Goal: Task Accomplishment & Management: Complete application form

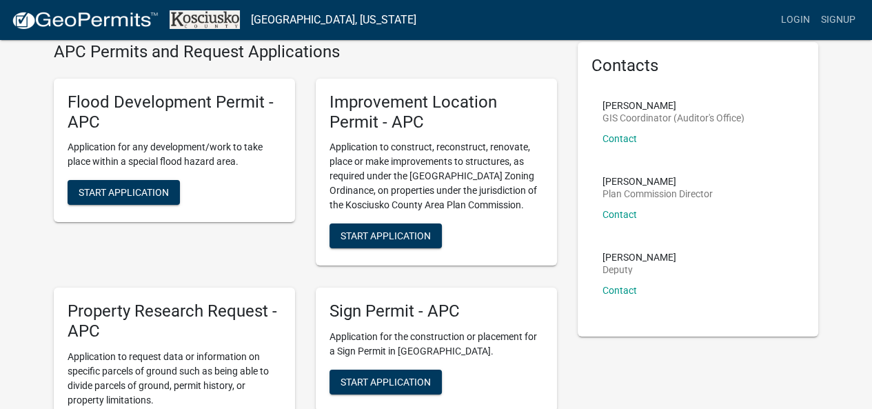
scroll to position [69, 0]
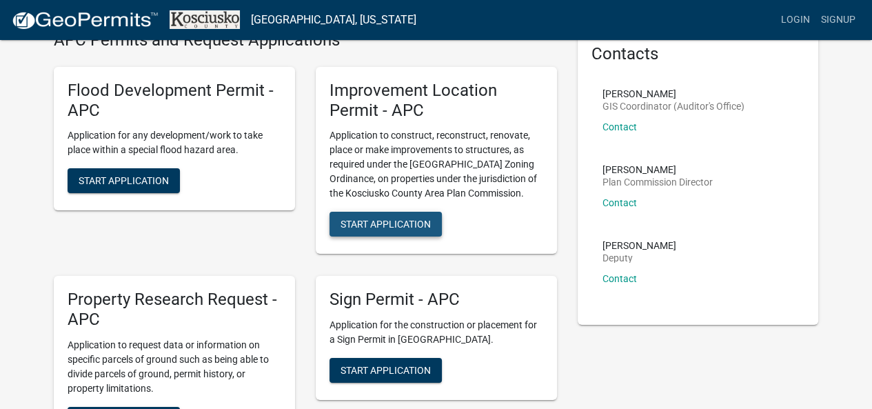
click at [366, 226] on span "Start Application" at bounding box center [386, 224] width 90 height 11
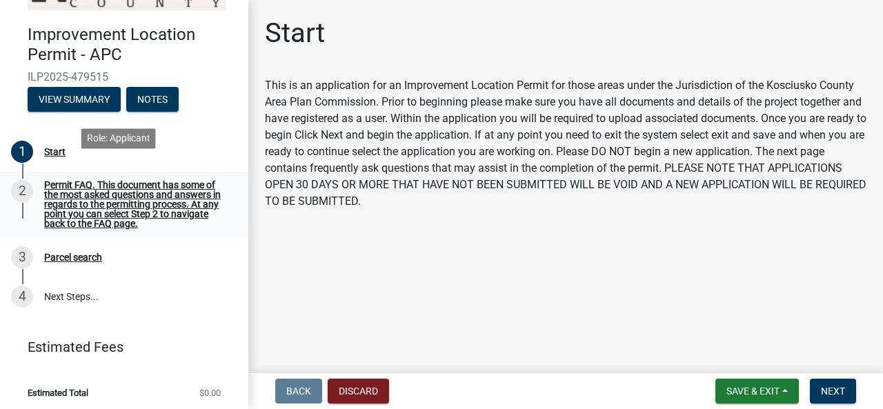
scroll to position [68, 0]
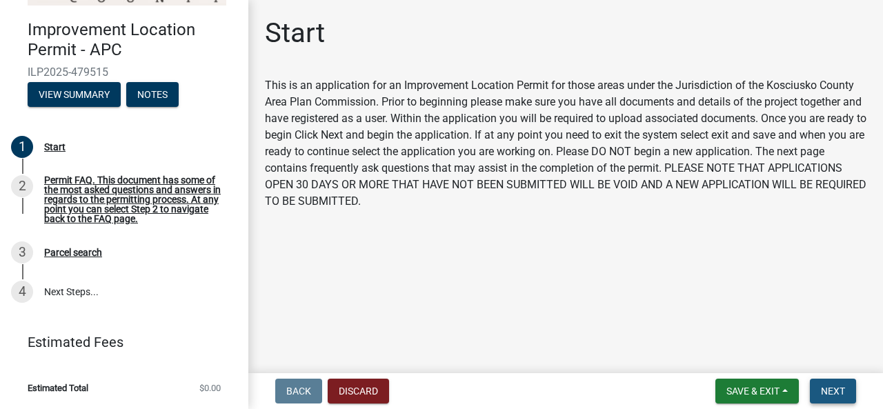
click at [836, 386] on span "Next" at bounding box center [833, 391] width 24 height 11
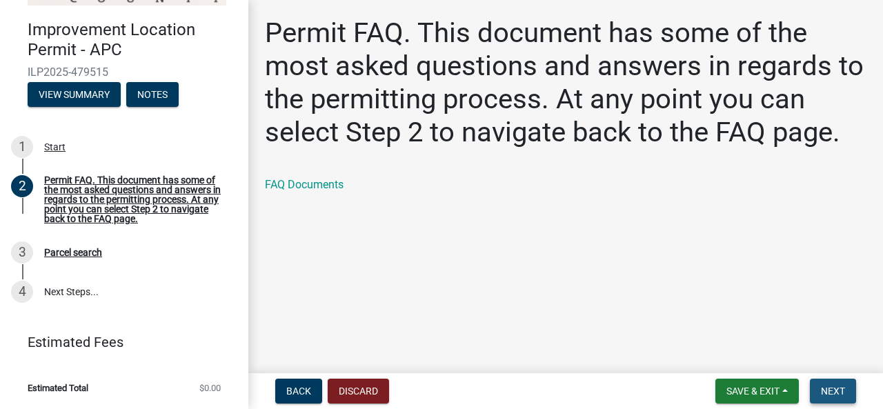
click at [835, 388] on span "Next" at bounding box center [833, 391] width 24 height 11
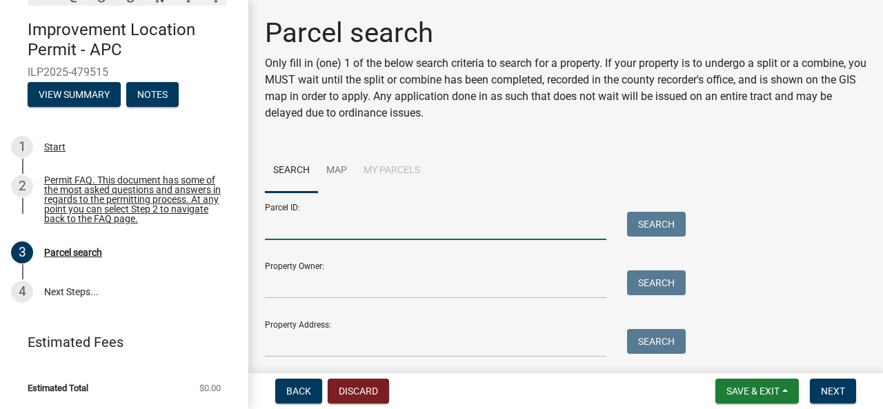
click at [301, 225] on input "Parcel ID:" at bounding box center [435, 226] width 341 height 28
click at [291, 230] on input "Parcel ID:" at bounding box center [435, 226] width 341 height 28
click at [313, 224] on input "Parcel ID:" at bounding box center [435, 226] width 341 height 28
paste input "43-03-25-300-456.000-027"
type input "43-03-25-300-456.000-027"
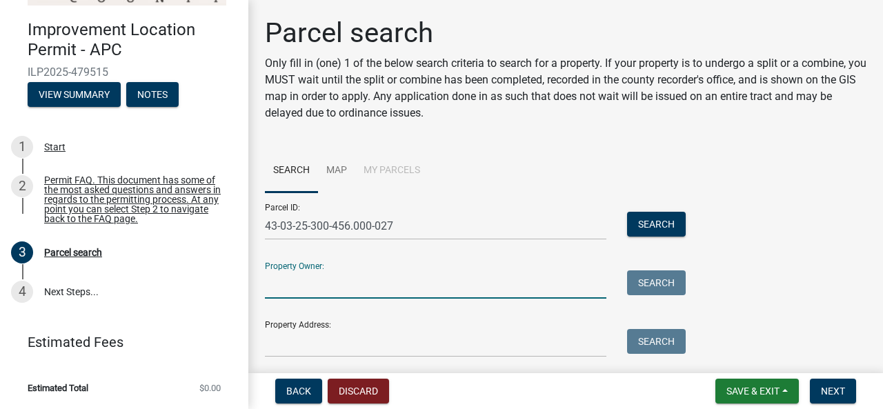
click at [335, 286] on input "Property Owner:" at bounding box center [435, 284] width 341 height 28
type input "Beer John P. and Ronda S."
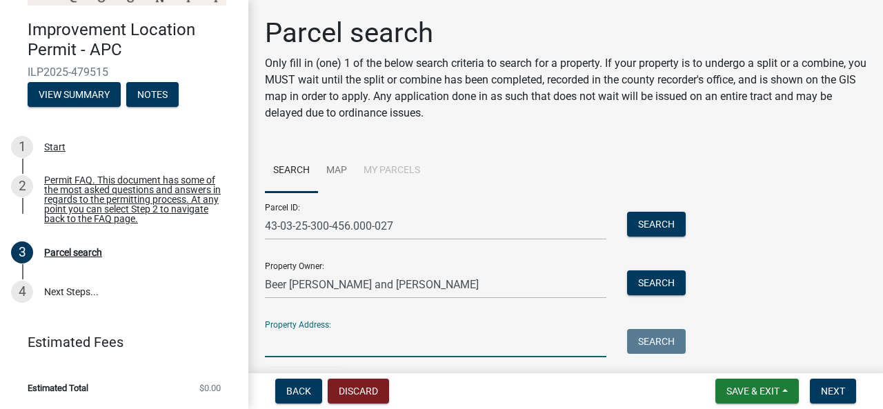
click at [300, 349] on input "Property Address:" at bounding box center [435, 343] width 341 height 28
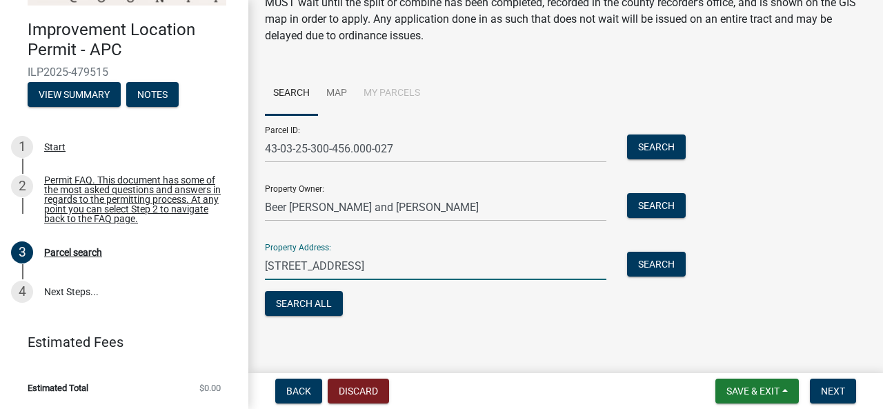
scroll to position [83, 0]
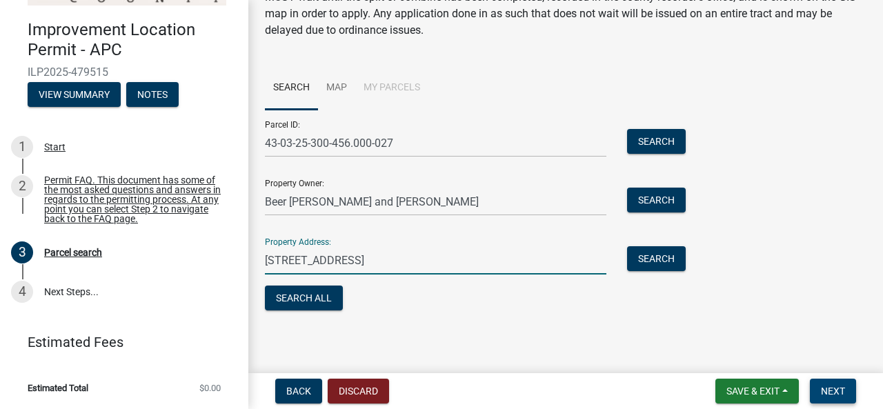
type input "25 EMS D22 Ln, Syracuse, IN 46567"
click at [830, 386] on span "Next" at bounding box center [833, 391] width 24 height 11
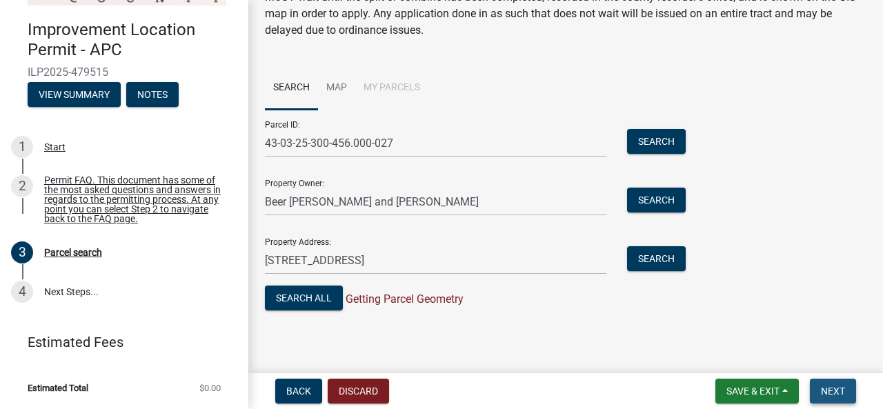
click at [831, 388] on span "Next" at bounding box center [833, 391] width 24 height 11
click at [339, 86] on link "Map" at bounding box center [336, 88] width 37 height 44
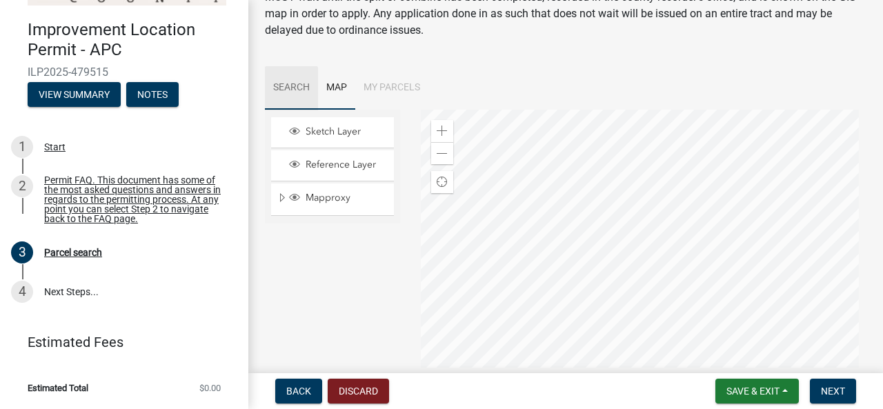
click at [289, 83] on link "Search" at bounding box center [291, 88] width 53 height 44
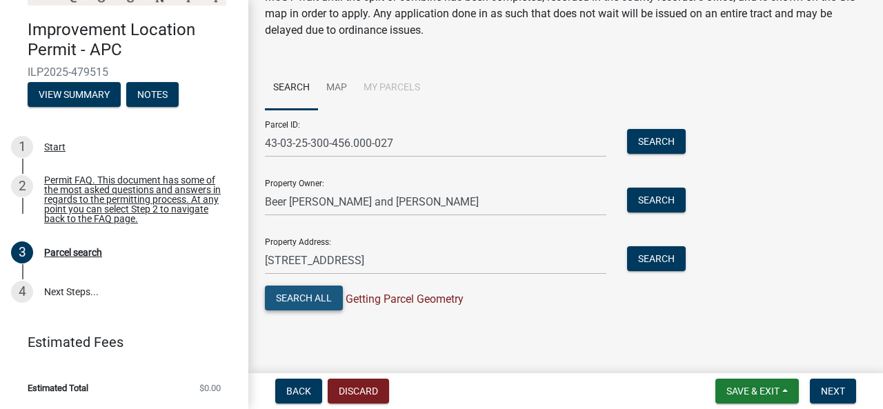
click at [308, 298] on button "Search All" at bounding box center [304, 298] width 78 height 25
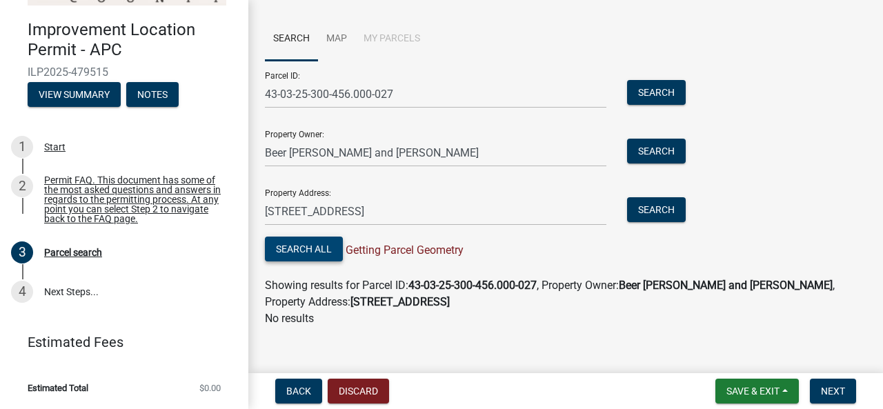
scroll to position [145, 0]
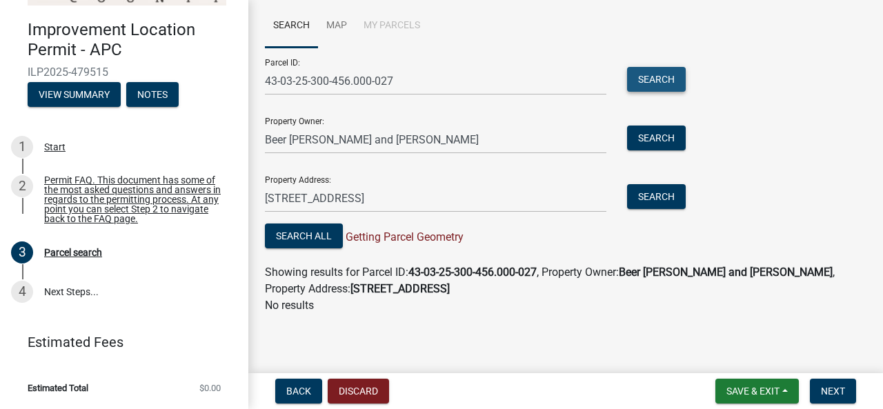
click at [648, 79] on button "Search" at bounding box center [656, 79] width 59 height 25
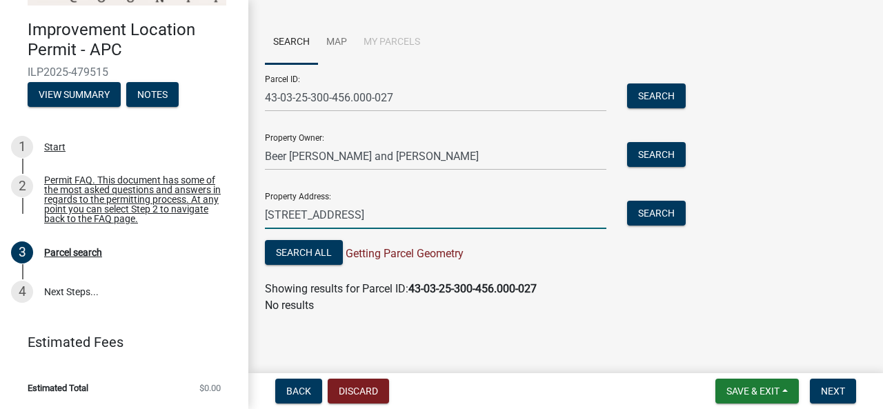
click at [279, 214] on input "25 EMS D22 Ln, Syracuse, IN 46567" at bounding box center [435, 215] width 341 height 28
type input "EMS D22 Ln, Syracuse, IN 46567"
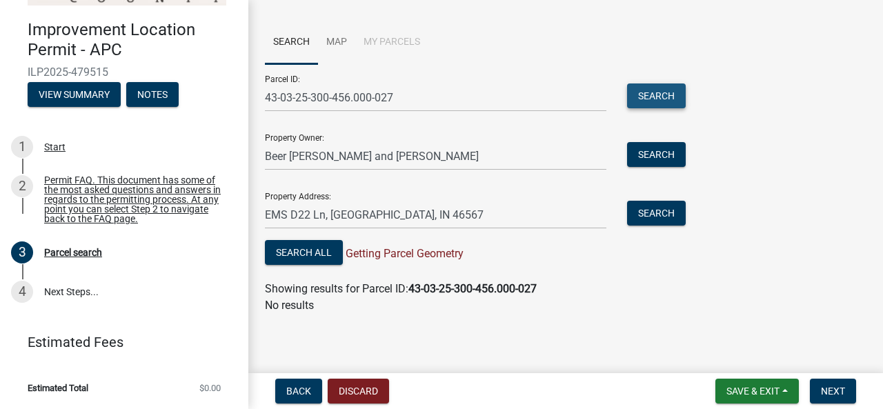
click at [660, 92] on button "Search" at bounding box center [656, 95] width 59 height 25
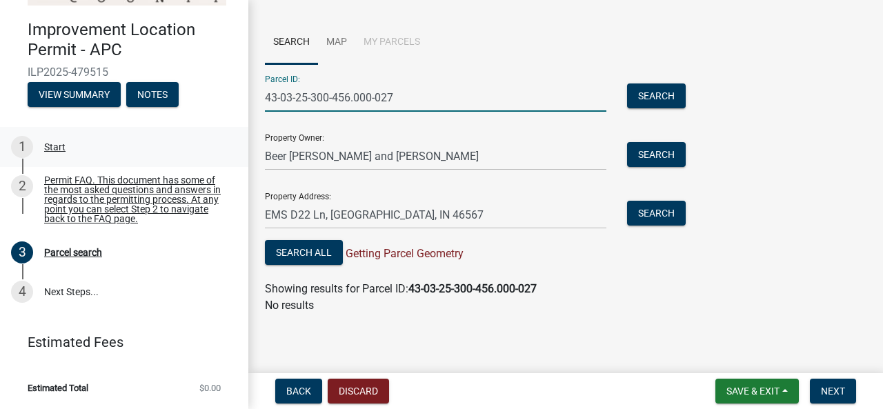
drag, startPoint x: 424, startPoint y: 101, endPoint x: 165, endPoint y: 123, distance: 260.2
click at [162, 107] on div "Improvement Location Permit - APC ILP2025-479515 View Summary Notes 1 Start 2 P…" at bounding box center [441, 204] width 883 height 409
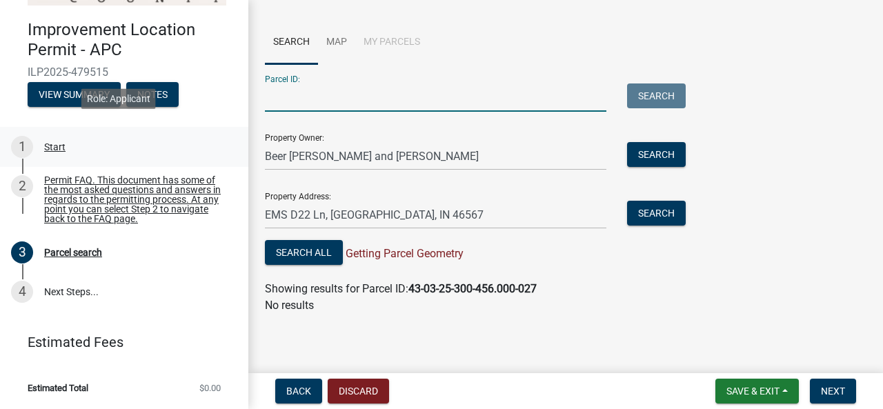
paste input "027-099-015"
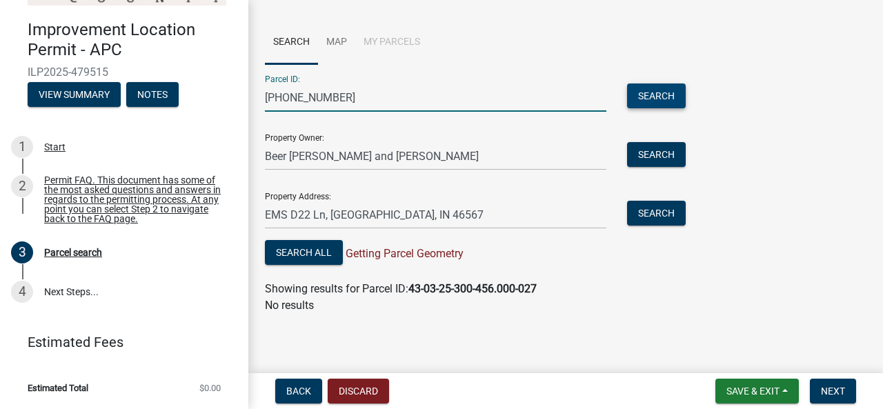
type input "027-099-015"
click at [644, 96] on button "Search" at bounding box center [656, 95] width 59 height 25
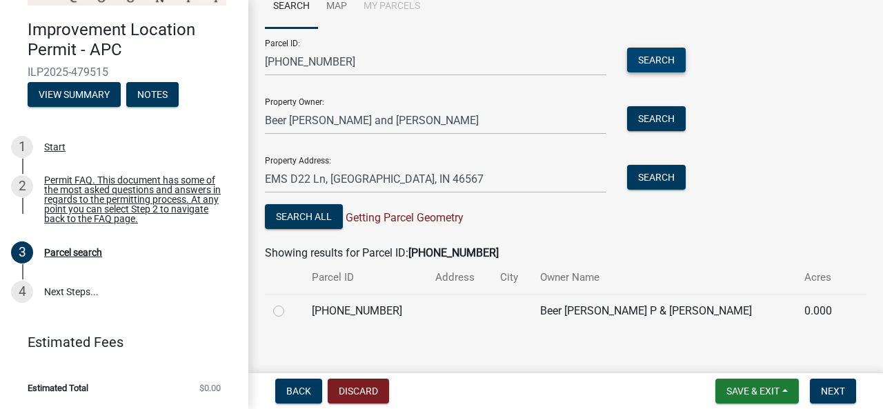
scroll to position [177, 0]
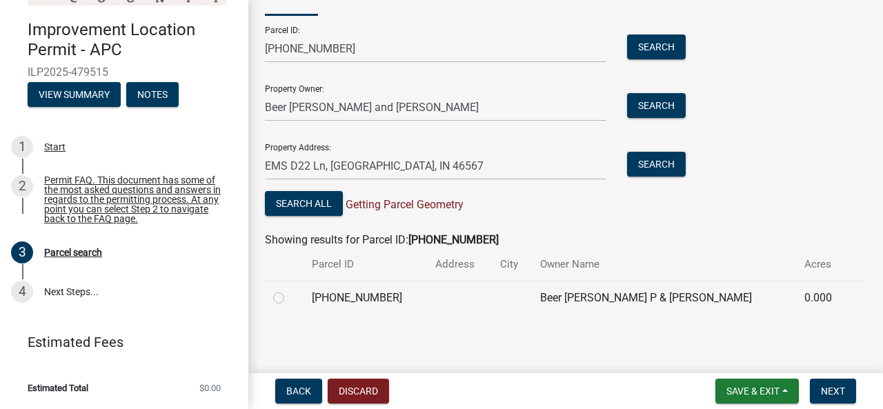
click at [290, 290] on label at bounding box center [290, 290] width 0 height 0
click at [290, 298] on input "radio" at bounding box center [294, 294] width 9 height 9
radio input "true"
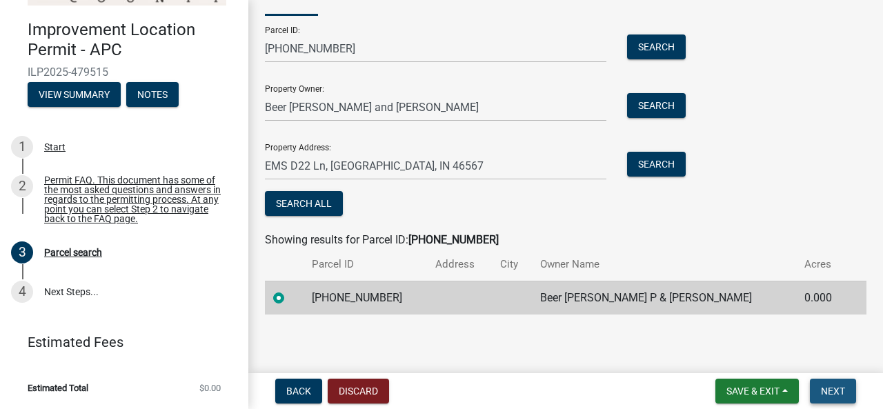
click at [834, 391] on span "Next" at bounding box center [833, 391] width 24 height 11
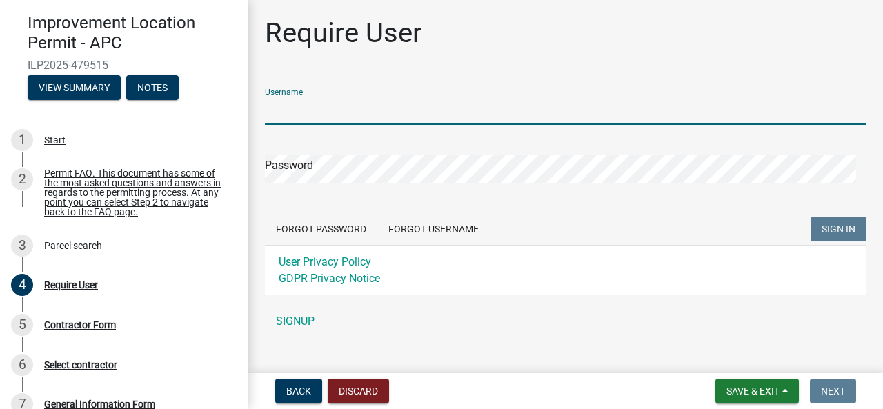
click at [326, 108] on input "Username" at bounding box center [565, 111] width 601 height 28
click at [321, 108] on input "John Beer" at bounding box center [565, 111] width 601 height 28
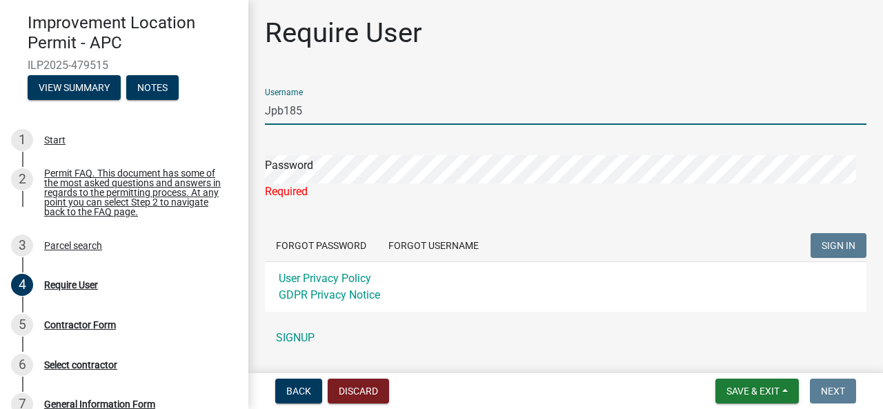
click at [318, 108] on input "Jpb185" at bounding box center [565, 111] width 601 height 28
type input "J"
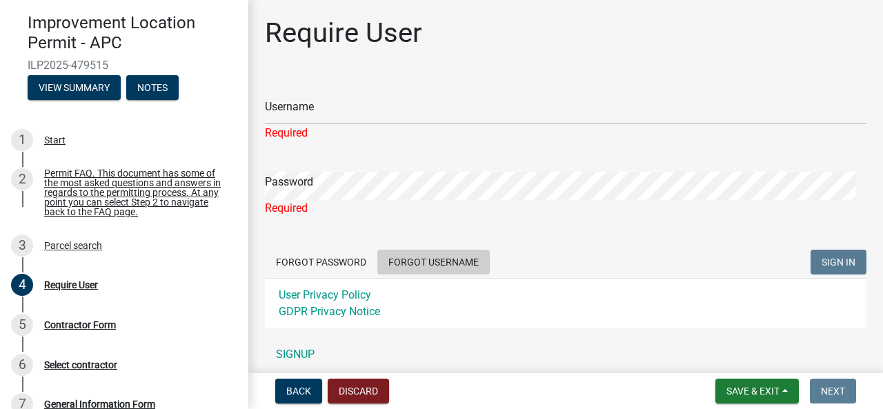
click at [431, 260] on button "Forgot Username" at bounding box center [433, 262] width 112 height 25
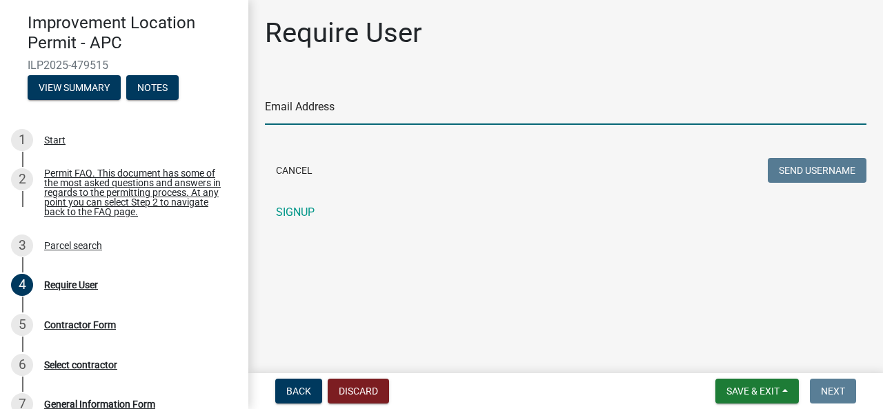
click at [298, 104] on input "Email Address" at bounding box center [565, 111] width 601 height 28
type input "jpbeer185@gmail.com"
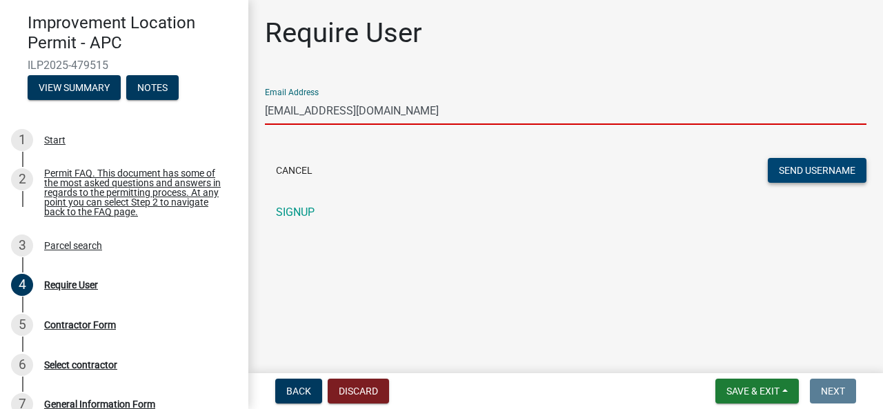
click at [807, 166] on button "Send Username" at bounding box center [817, 170] width 99 height 25
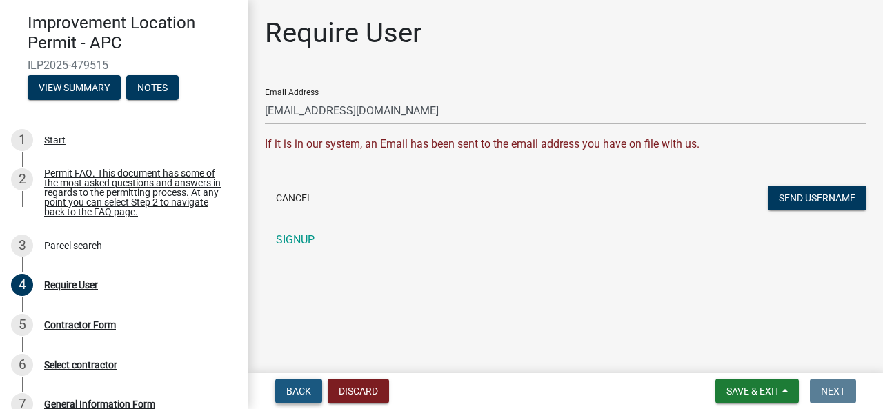
click at [298, 389] on span "Back" at bounding box center [298, 391] width 25 height 11
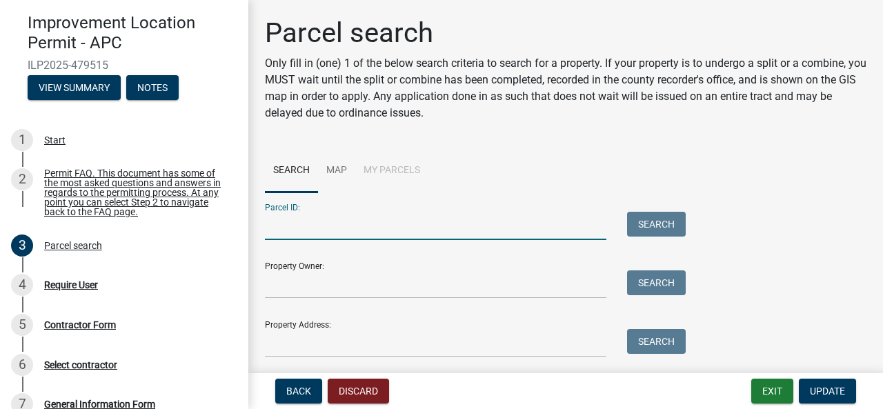
click at [309, 229] on input "Parcel ID:" at bounding box center [435, 226] width 341 height 28
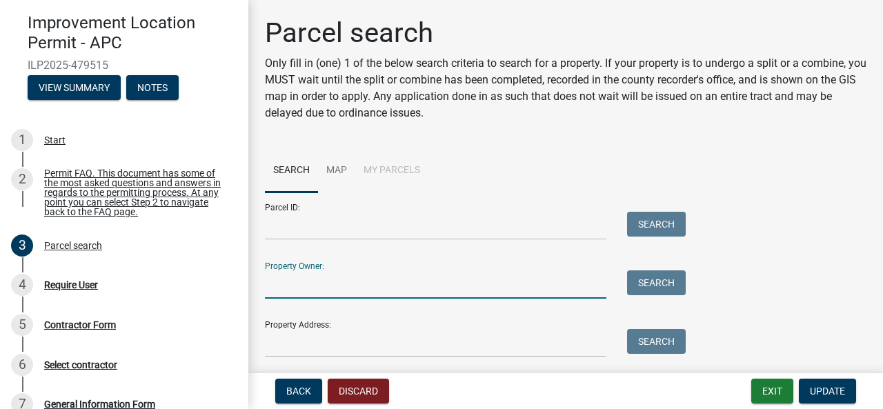
click at [278, 285] on input "Property Owner:" at bounding box center [435, 284] width 341 height 28
type input "Beer John P. and Ronda S."
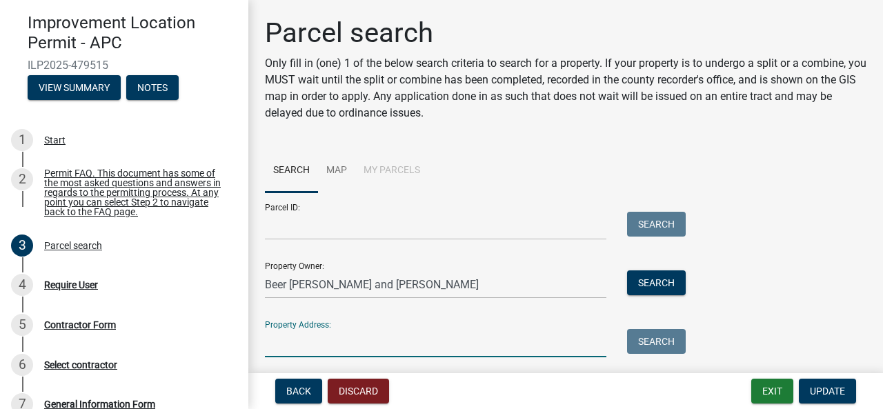
click at [293, 343] on input "Property Address:" at bounding box center [435, 343] width 341 height 28
click at [279, 344] on input "25 EMS D22 Ln, Syracuse, IN 46567" at bounding box center [435, 343] width 341 height 28
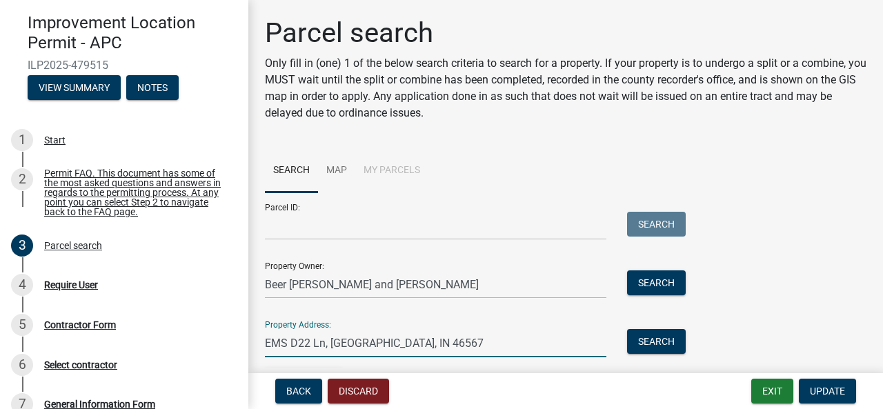
type input "EMS D22 Ln, Syracuse, IN 46567"
click at [301, 223] on input "Parcel ID:" at bounding box center [435, 226] width 341 height 28
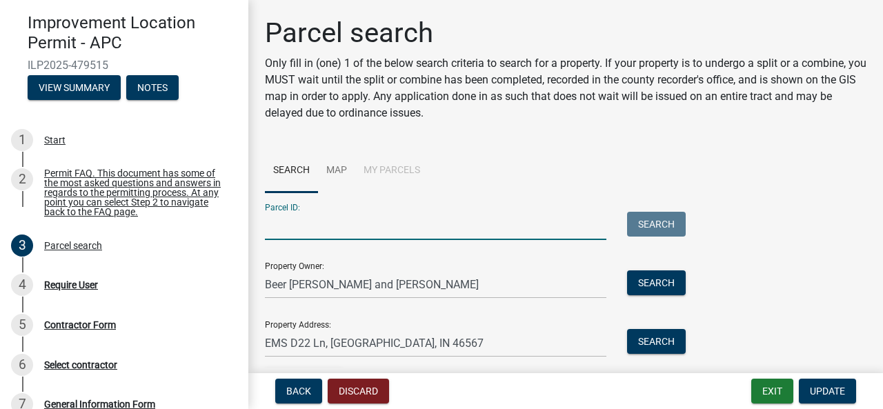
click at [332, 233] on input "Parcel ID:" at bounding box center [435, 226] width 341 height 28
paste input "027-099-015"
type input "027-099-015"
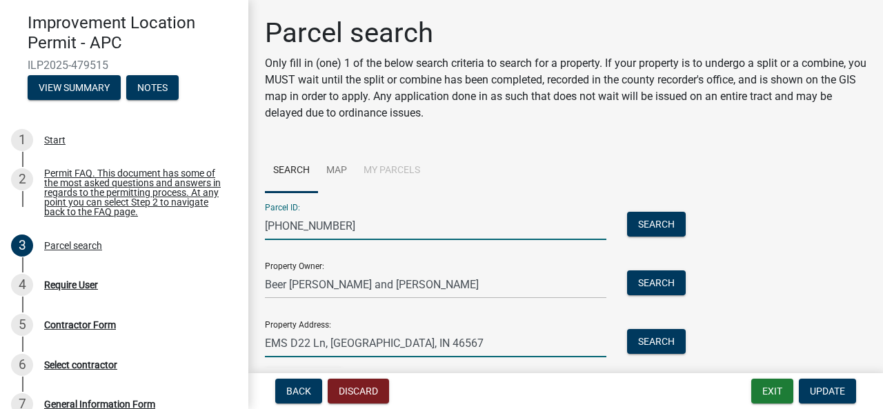
click at [505, 346] on input "EMS D22 Ln, Syracuse, IN 46567" at bounding box center [435, 343] width 341 height 28
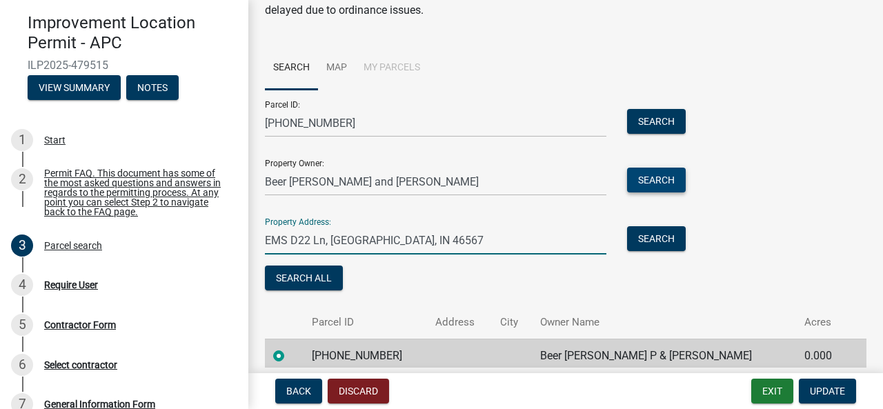
scroll to position [138, 0]
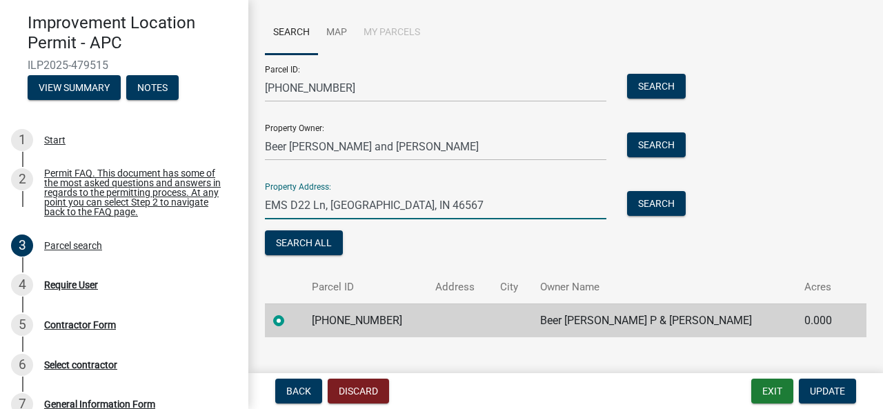
click at [528, 317] on td at bounding box center [512, 320] width 40 height 34
click at [824, 390] on span "Update" at bounding box center [827, 391] width 35 height 11
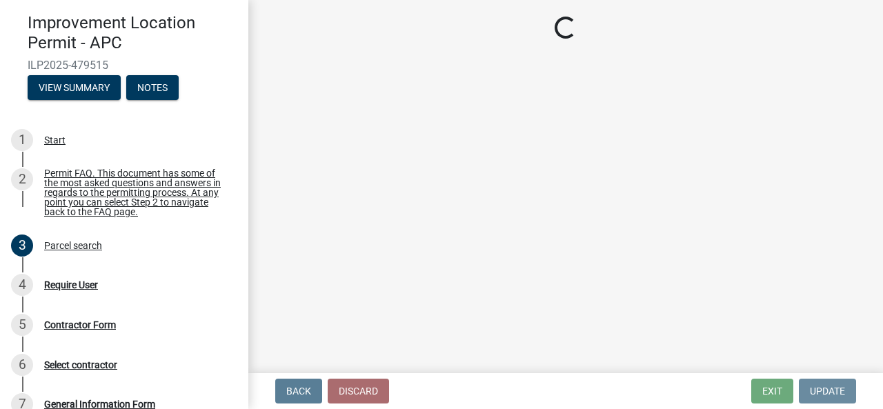
scroll to position [0, 0]
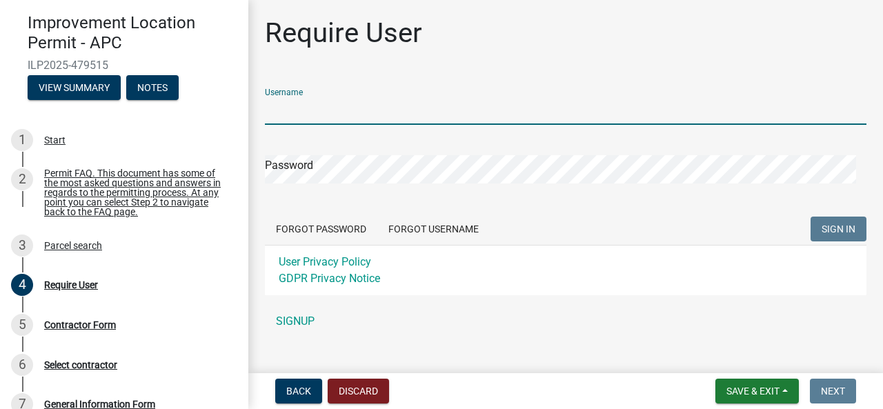
click at [317, 119] on input "Username" at bounding box center [565, 111] width 601 height 28
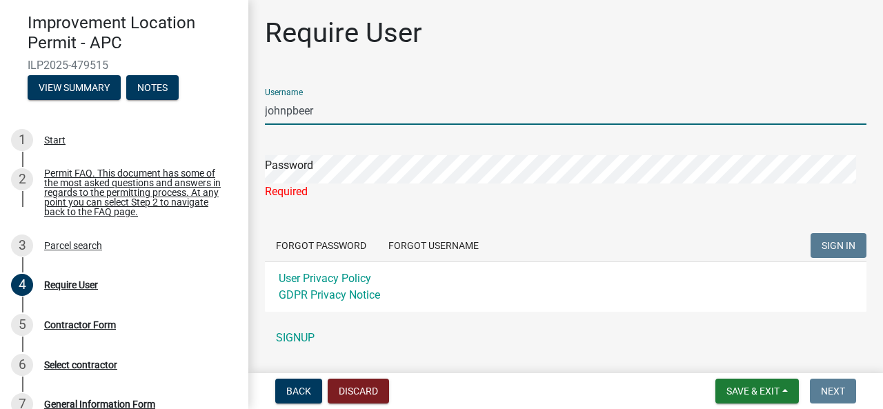
drag, startPoint x: 286, startPoint y: 105, endPoint x: 244, endPoint y: 98, distance: 42.0
click at [233, 99] on div "Improvement Location Permit - APC ILP2025-479515 View Summary Notes 1 Start 2 P…" at bounding box center [441, 204] width 883 height 409
type input "JOHNPBEER"
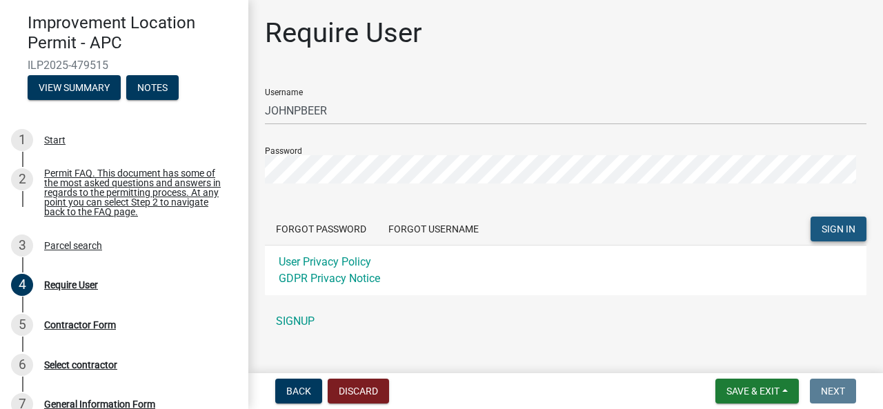
click at [823, 223] on span "SIGN IN" at bounding box center [838, 228] width 34 height 11
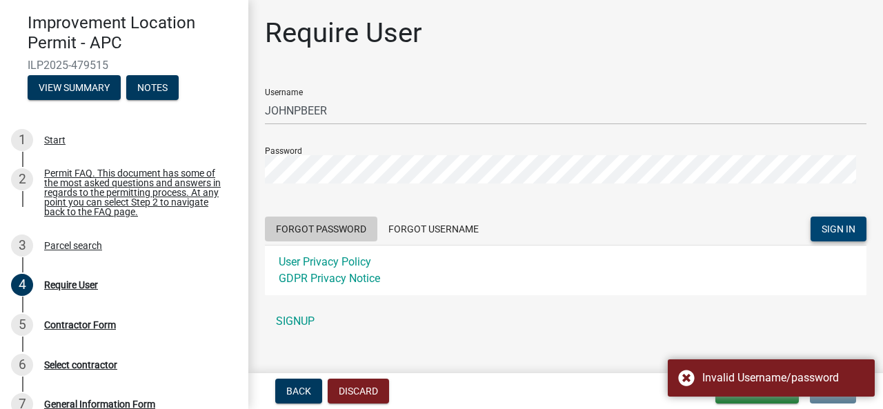
click at [319, 228] on button "Forgot Password" at bounding box center [321, 229] width 112 height 25
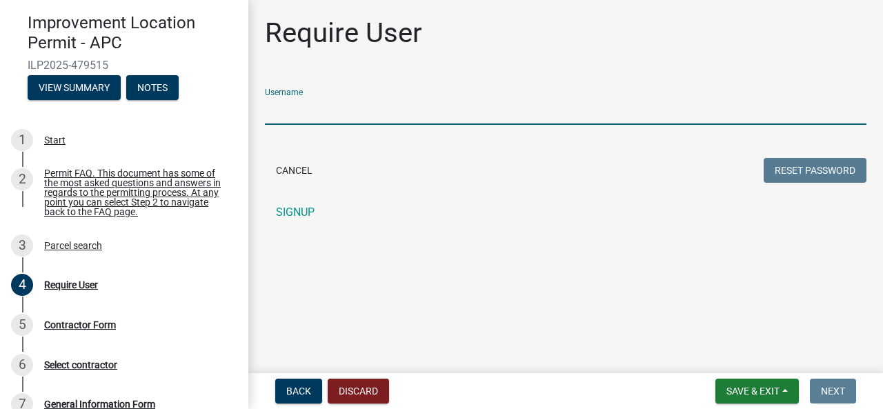
click at [287, 110] on input "Username" at bounding box center [565, 111] width 601 height 28
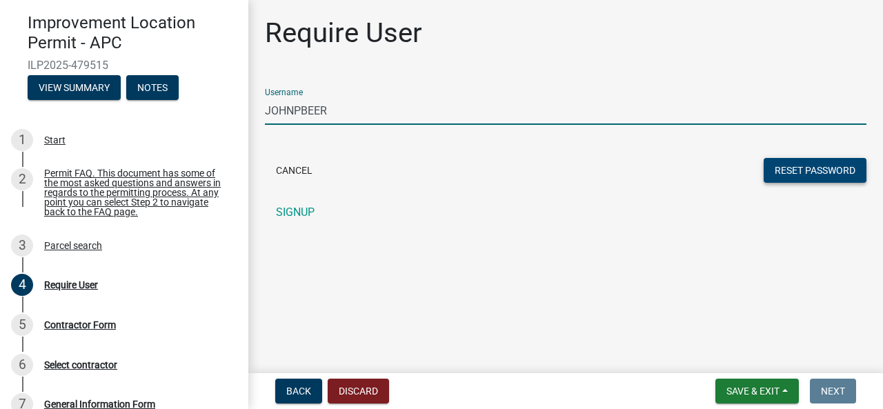
type input "JOHNPBEER"
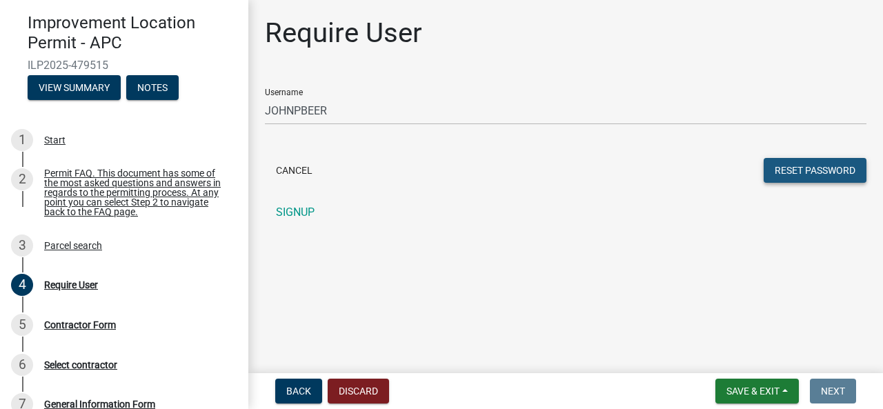
click at [811, 168] on button "Reset Password" at bounding box center [814, 170] width 103 height 25
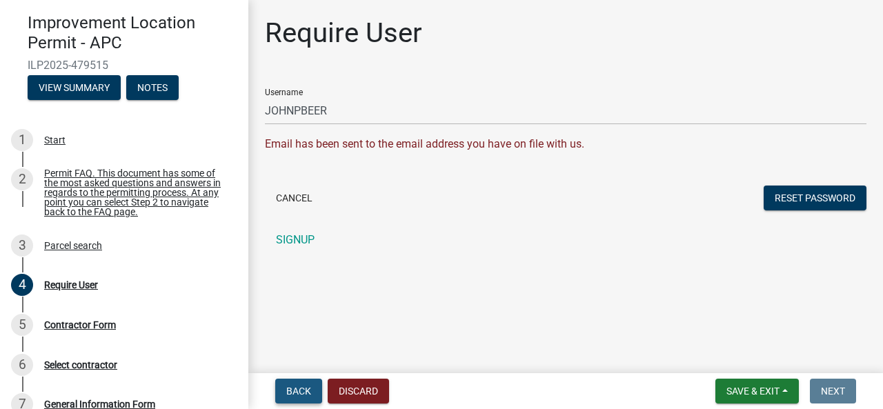
click at [299, 387] on span "Back" at bounding box center [298, 391] width 25 height 11
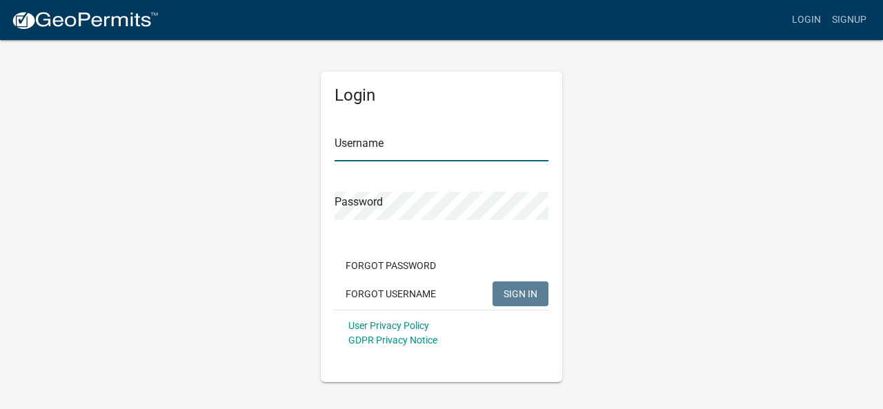
click at [410, 146] on input "Username" at bounding box center [441, 147] width 214 height 28
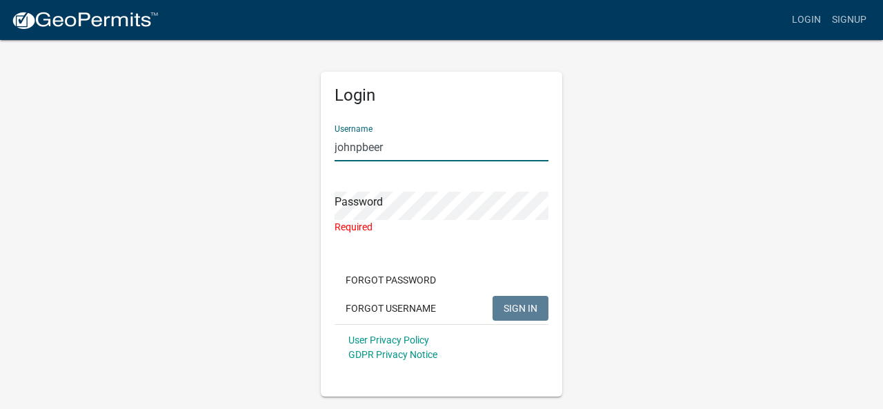
click at [424, 154] on input "johnpbeer" at bounding box center [441, 147] width 214 height 28
type input "JOHNPBEER"
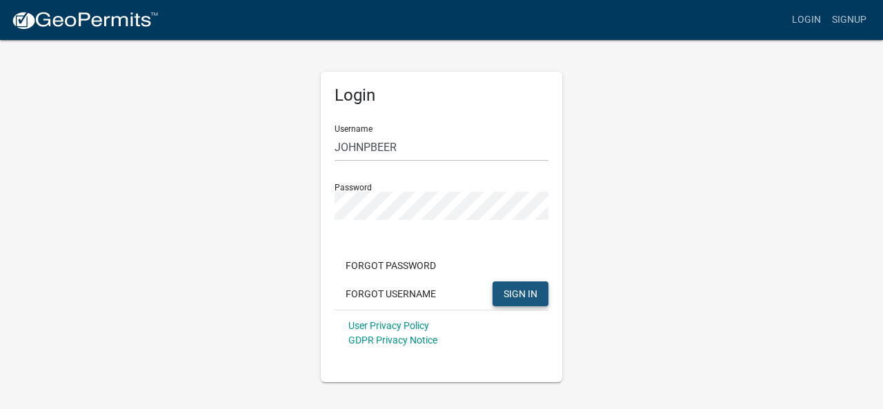
click at [526, 289] on span "SIGN IN" at bounding box center [520, 293] width 34 height 11
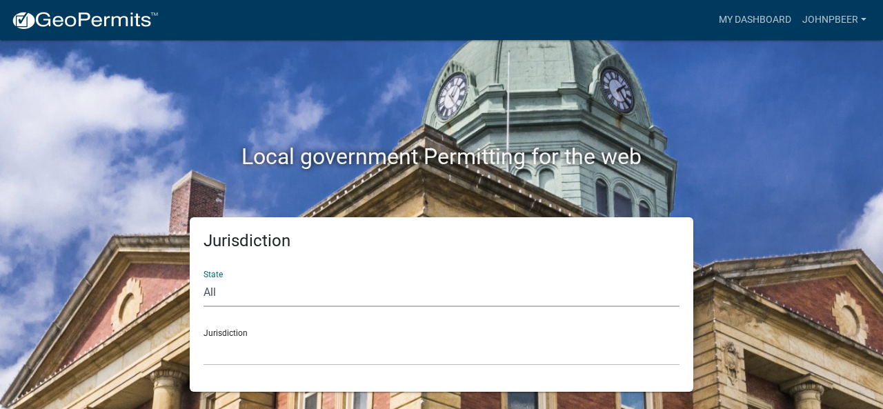
click at [262, 297] on select "All Colorado Georgia Indiana Iowa Kansas Minnesota Ohio South Carolina Wisconsin" at bounding box center [441, 293] width 476 height 28
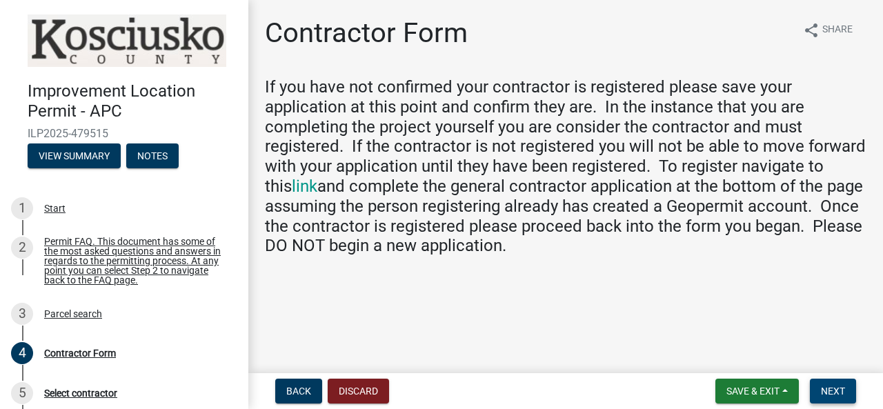
click at [832, 391] on span "Next" at bounding box center [833, 391] width 24 height 11
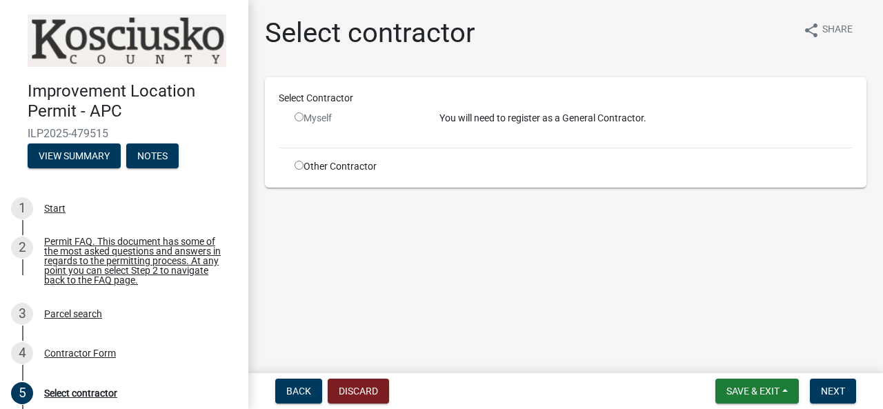
click at [300, 119] on input "radio" at bounding box center [298, 116] width 9 height 9
click at [297, 117] on input "radio" at bounding box center [298, 116] width 9 height 9
click at [839, 389] on span "Next" at bounding box center [833, 391] width 24 height 11
click at [297, 118] on input "radio" at bounding box center [298, 116] width 9 height 9
click at [467, 119] on p "You will need to register as a General Contractor." at bounding box center [645, 118] width 413 height 14
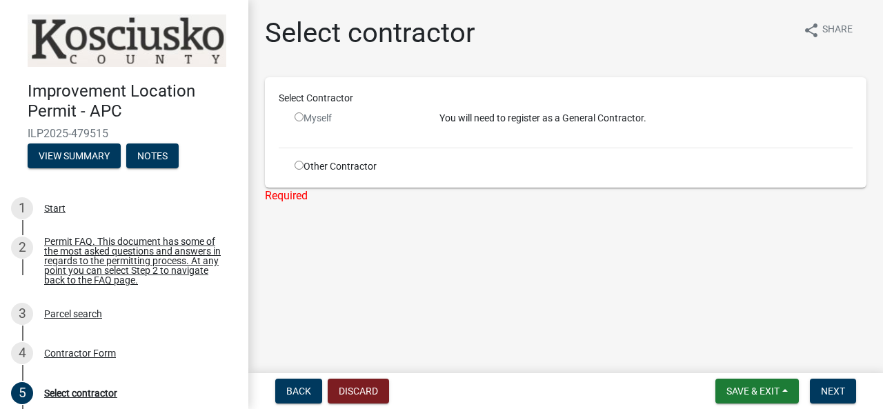
click at [298, 114] on input "radio" at bounding box center [298, 116] width 9 height 9
radio input "false"
click at [293, 390] on span "Back" at bounding box center [298, 391] width 25 height 11
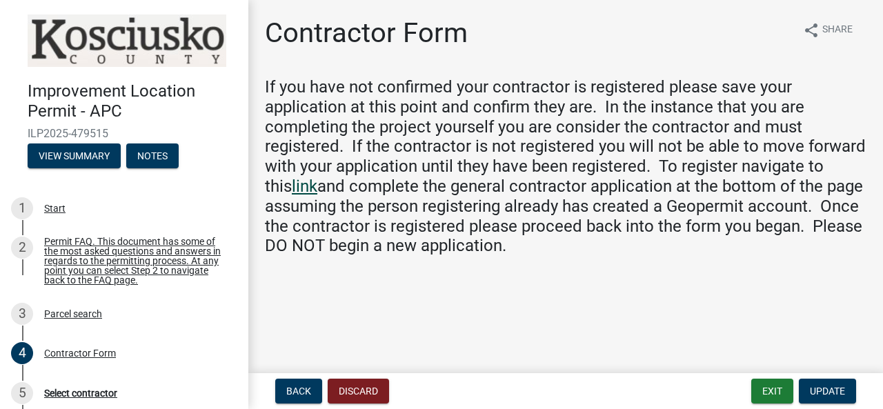
click at [292, 183] on link "link" at bounding box center [305, 186] width 26 height 19
click at [827, 389] on span "Update" at bounding box center [827, 391] width 35 height 11
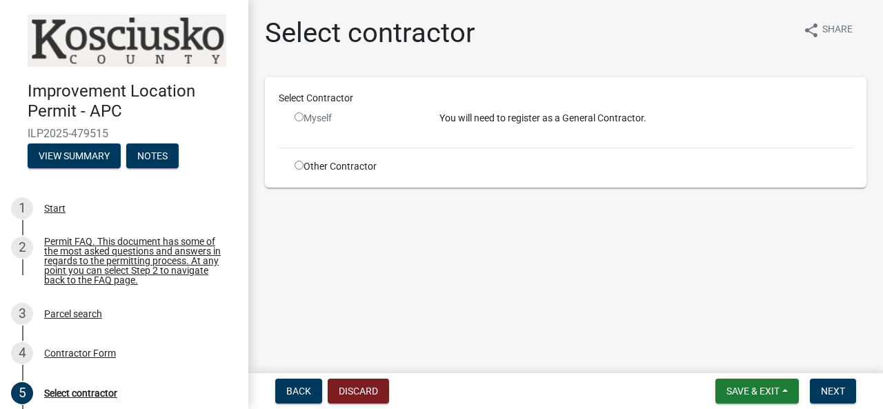
click at [302, 113] on input "radio" at bounding box center [298, 116] width 9 height 9
click at [299, 119] on input "radio" at bounding box center [298, 116] width 9 height 9
click at [298, 116] on input "radio" at bounding box center [298, 116] width 9 height 9
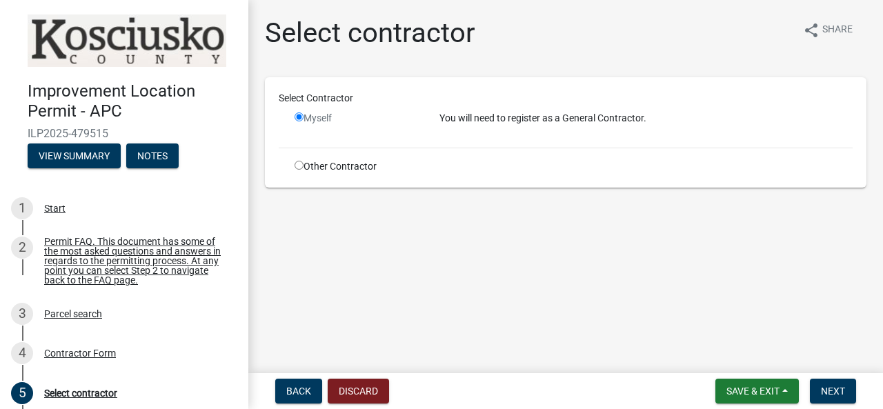
radio input "false"
click at [283, 388] on button "Back" at bounding box center [298, 391] width 47 height 25
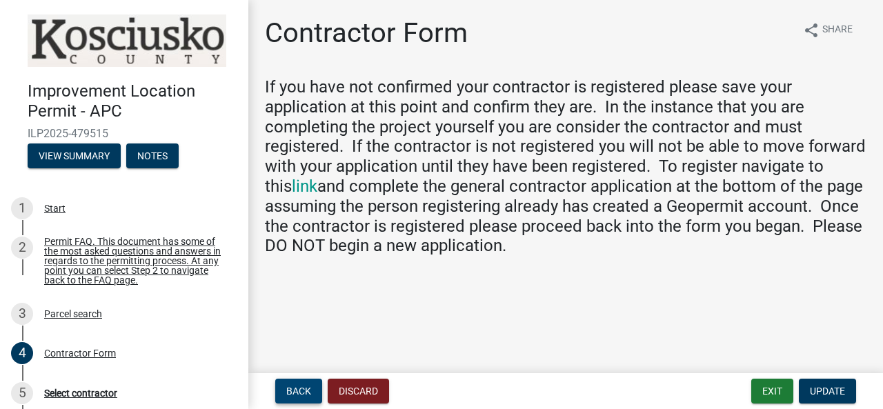
click at [289, 388] on span "Back" at bounding box center [298, 391] width 25 height 11
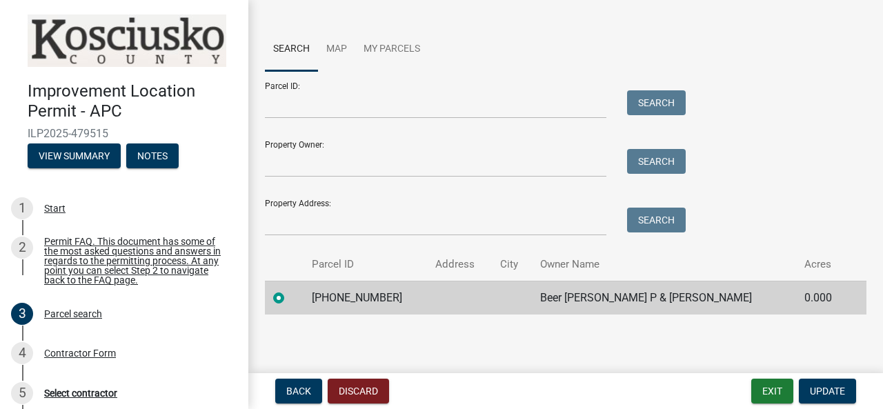
scroll to position [121, 0]
click at [606, 299] on td "Beer John P & Ronda S" at bounding box center [664, 298] width 264 height 34
click at [822, 388] on span "Update" at bounding box center [827, 391] width 35 height 11
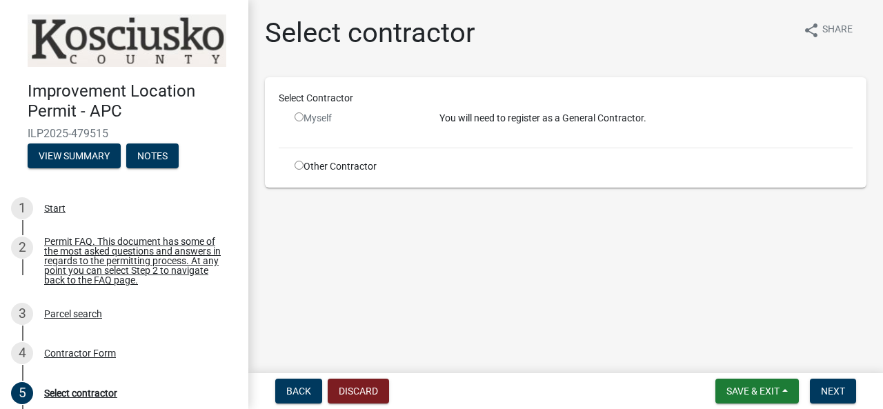
click at [299, 118] on input "radio" at bounding box center [298, 116] width 9 height 9
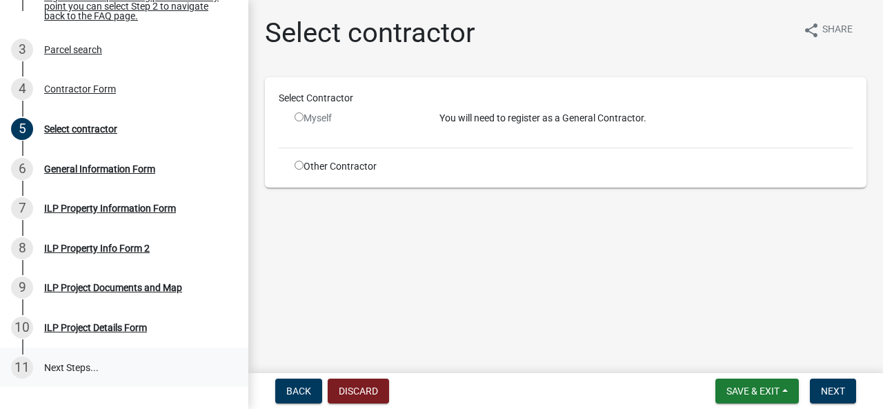
scroll to position [276, 0]
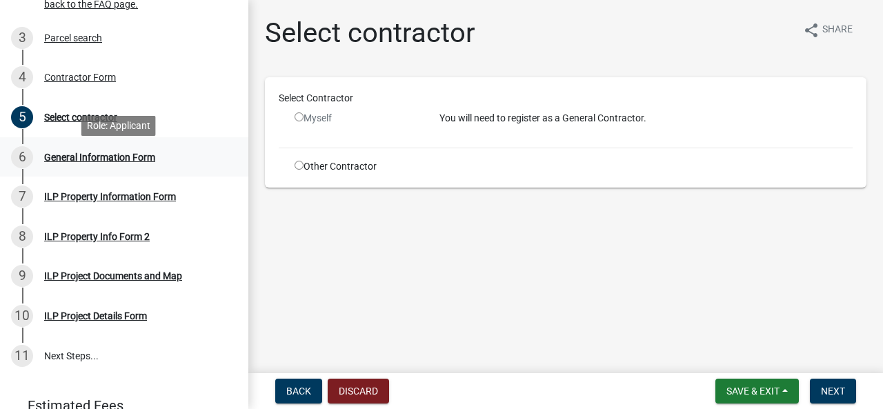
click at [65, 162] on div "General Information Form" at bounding box center [99, 157] width 111 height 10
click at [91, 162] on div "General Information Form" at bounding box center [99, 157] width 111 height 10
click at [126, 161] on div "General Information Form" at bounding box center [99, 157] width 111 height 10
click at [298, 119] on input "radio" at bounding box center [298, 116] width 9 height 9
radio input "false"
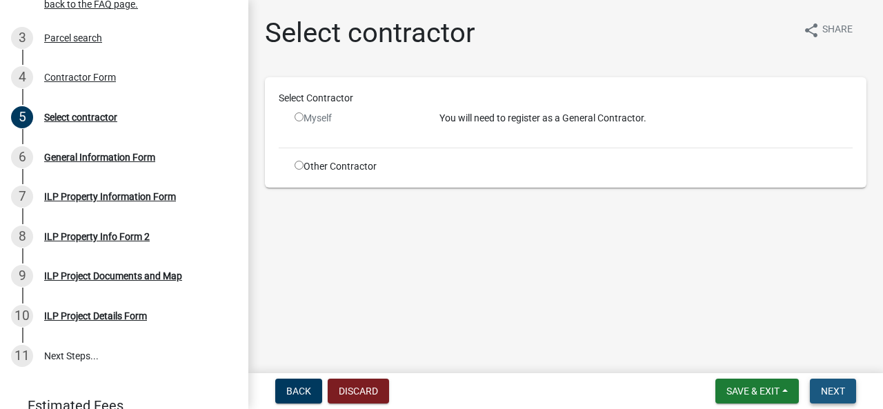
click at [833, 385] on button "Next" at bounding box center [833, 391] width 46 height 25
click at [302, 119] on div "Myself" at bounding box center [356, 118] width 124 height 14
click at [474, 118] on p "You will need to register as a General Contractor." at bounding box center [645, 118] width 413 height 14
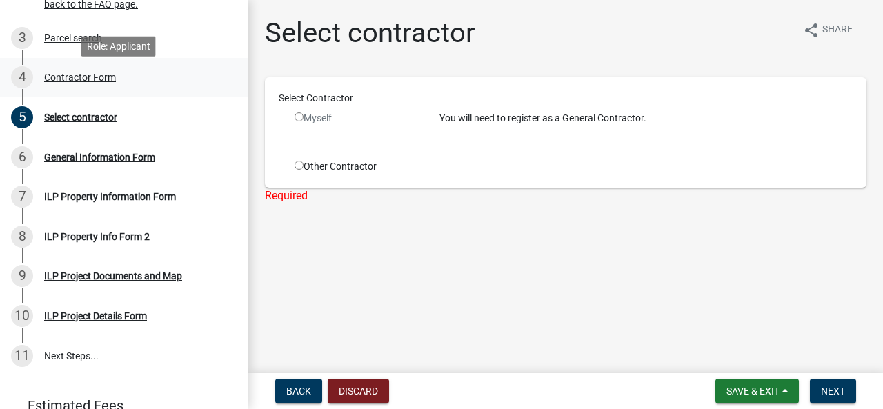
click at [59, 82] on div "Contractor Form" at bounding box center [80, 77] width 72 height 10
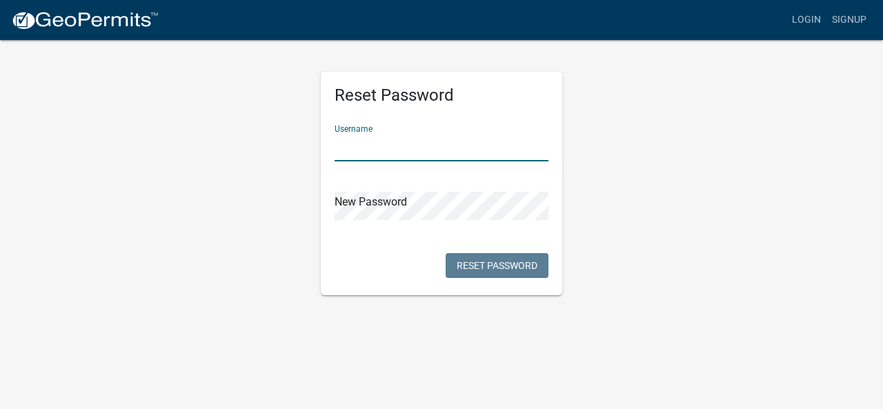
click at [355, 139] on input "text" at bounding box center [441, 147] width 214 height 28
type input "JOHNPBEER"
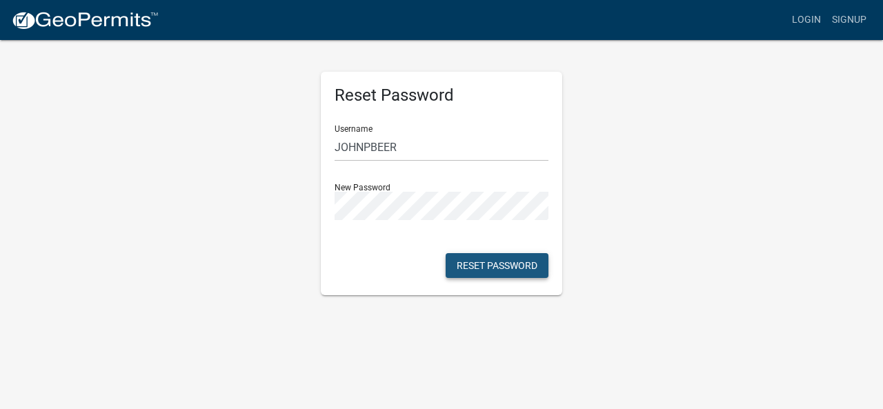
click at [477, 261] on button "Reset Password" at bounding box center [497, 265] width 103 height 25
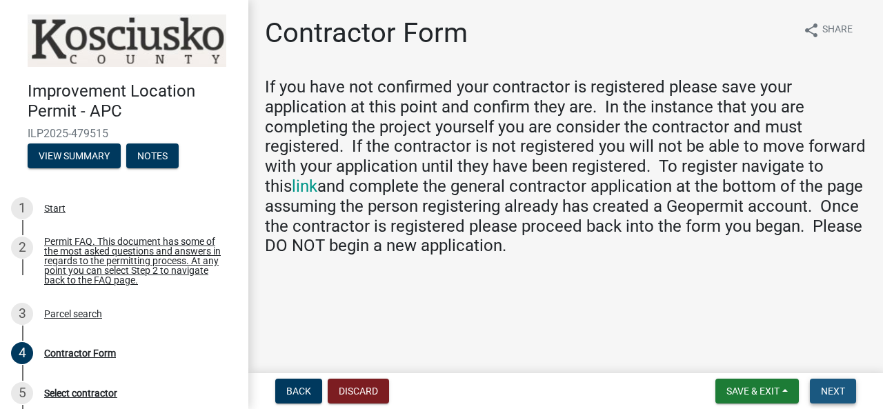
click at [827, 384] on button "Next" at bounding box center [833, 391] width 46 height 25
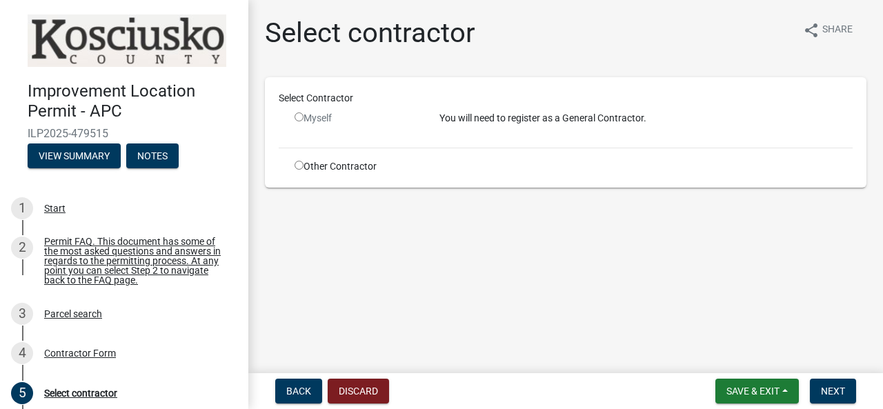
click at [298, 117] on input "radio" at bounding box center [298, 116] width 9 height 9
radio input "false"
click at [508, 117] on p "You will need to register as a General Contractor." at bounding box center [645, 118] width 413 height 14
click at [741, 388] on span "Save & Exit" at bounding box center [752, 391] width 53 height 11
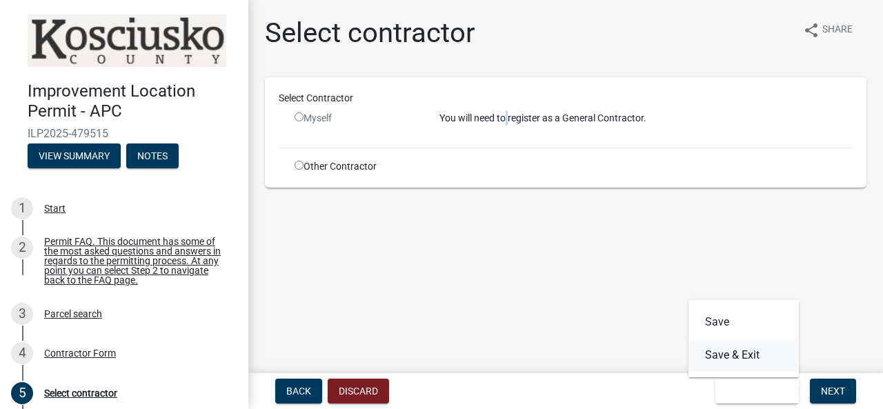
click at [733, 357] on button "Save & Exit" at bounding box center [743, 355] width 110 height 33
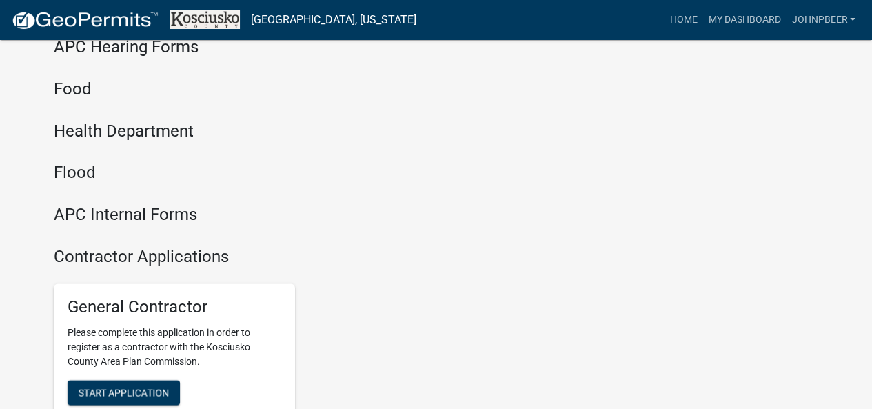
scroll to position [1862, 0]
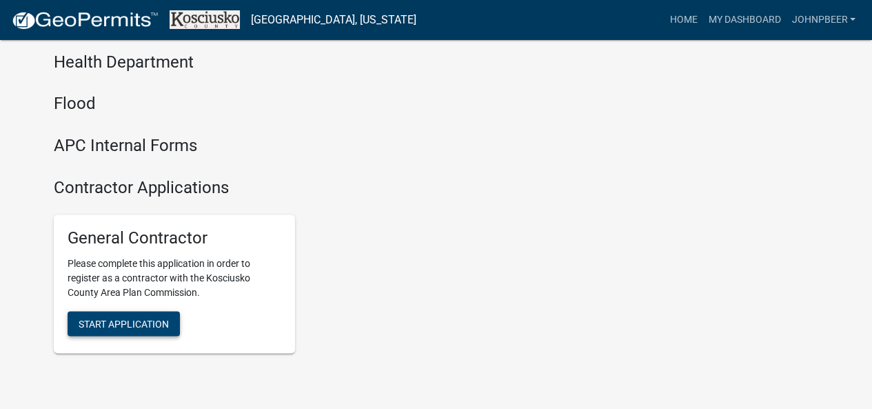
click at [123, 322] on span "Start Application" at bounding box center [124, 322] width 90 height 11
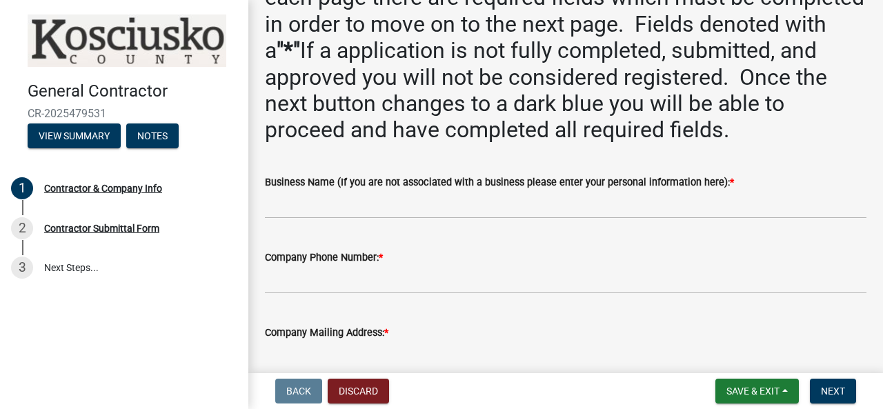
scroll to position [138, 0]
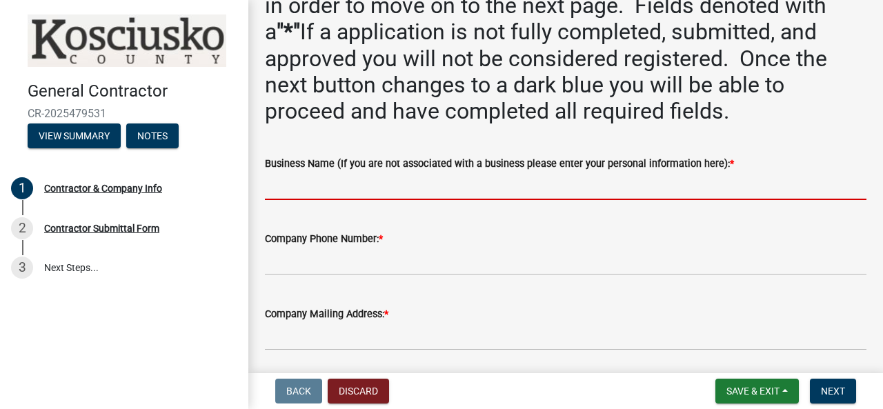
click at [335, 200] on input "Business Name (If you are not associated with a business please enter your pers…" at bounding box center [565, 186] width 601 height 28
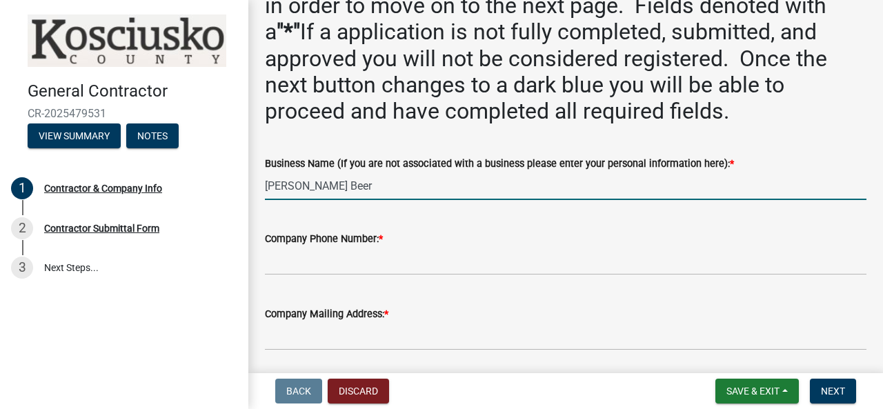
type input "[PERSON_NAME] Beer"
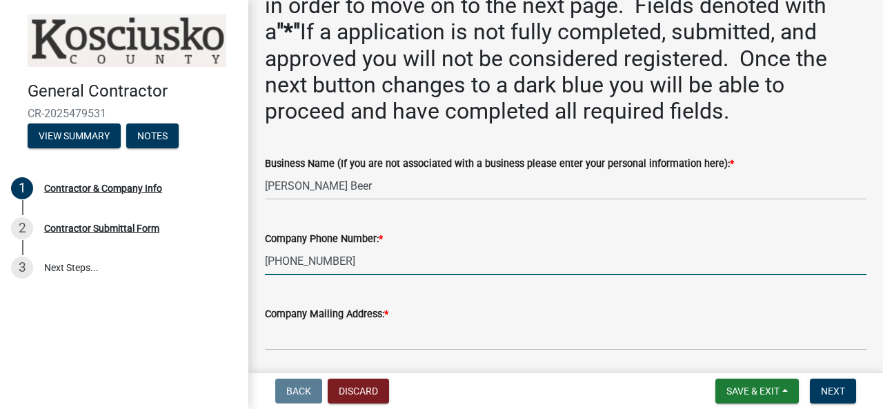
type input "574-457-6135"
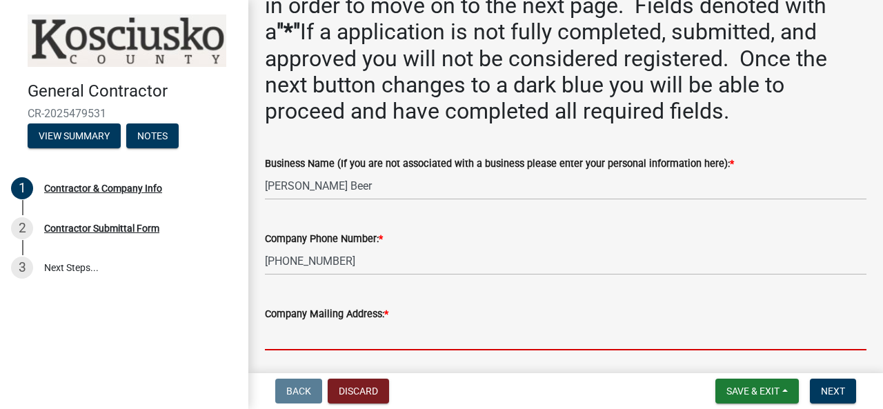
scroll to position [147, 0]
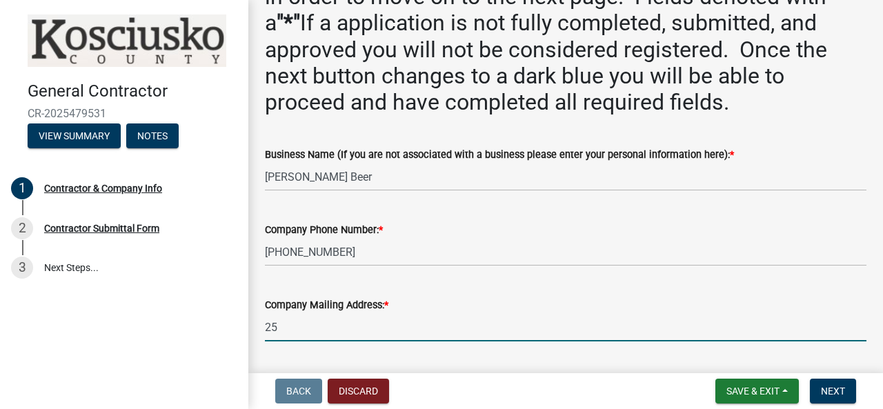
type input "25 EMS D22 LN"
type input "SYRACUSE"
select select "IN"
type input "46567"
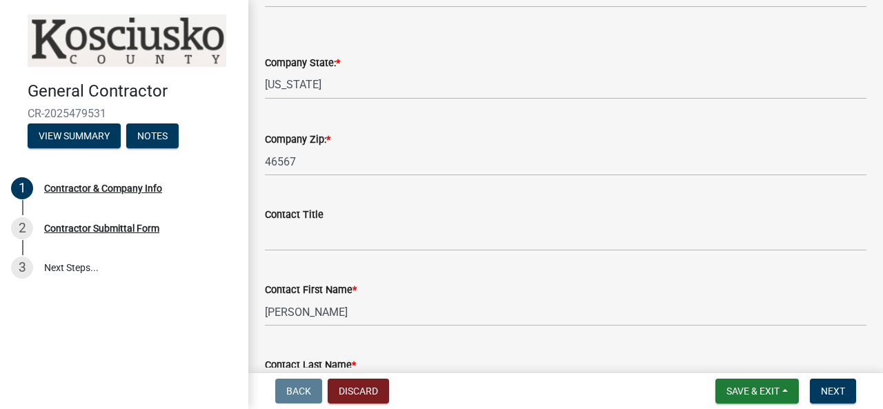
scroll to position [561, 0]
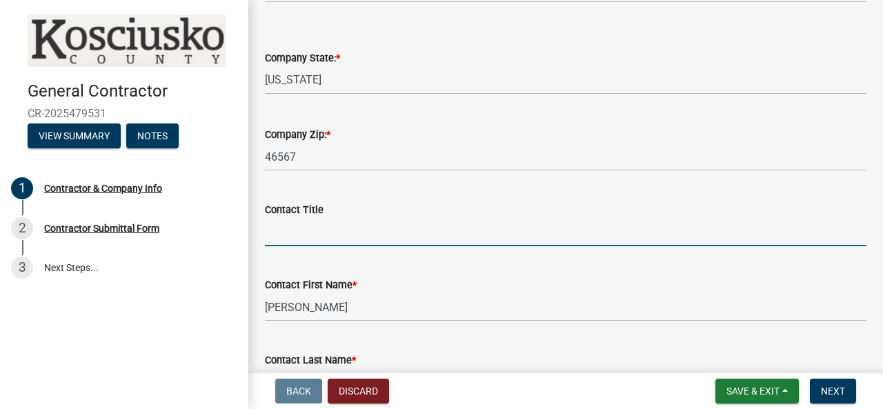
click at [329, 246] on input "Contact Title" at bounding box center [565, 232] width 601 height 28
type input "Mr"
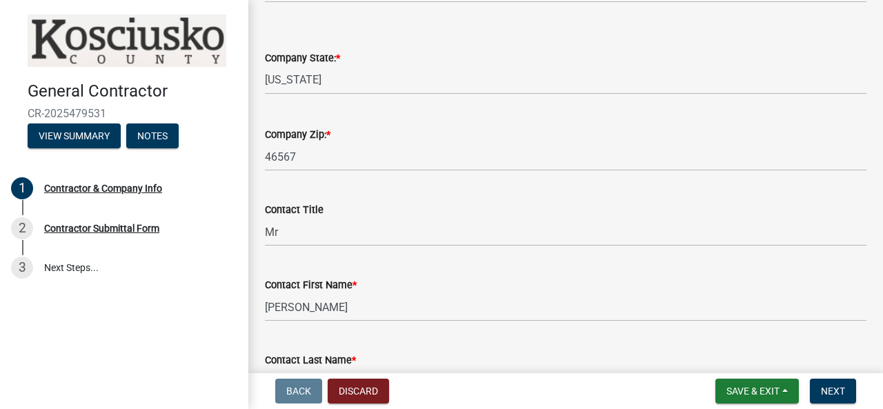
scroll to position [786, 0]
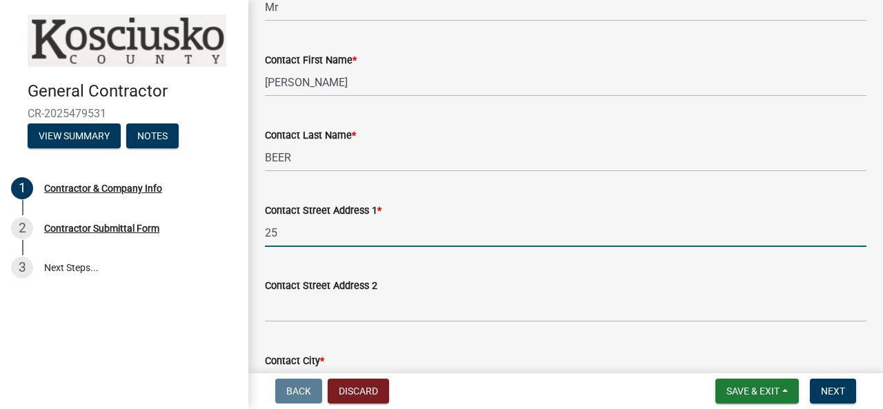
type input "25 EMS D22 LN"
select select "IN"
type input "46567"
type input "5744576135"
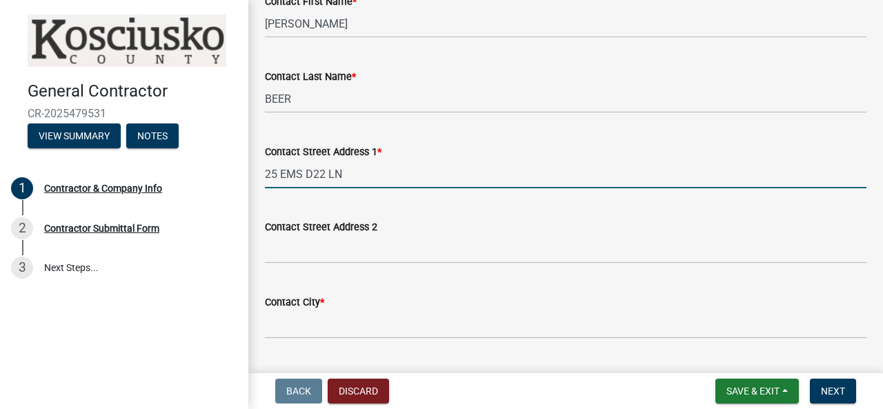
scroll to position [923, 0]
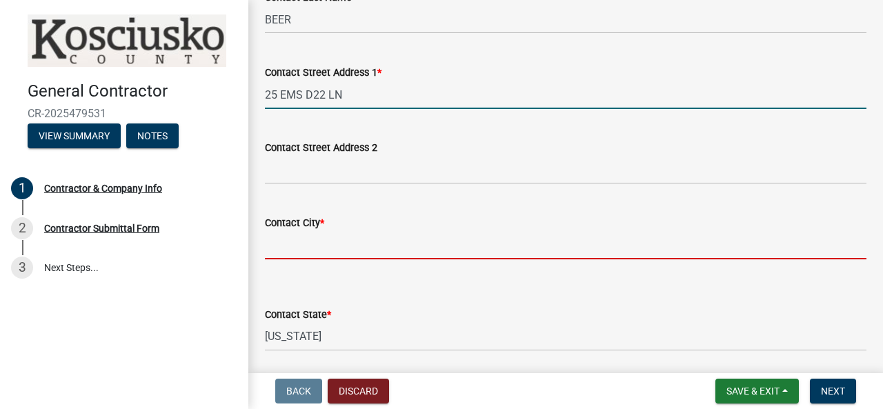
click at [379, 259] on input "Contact City *" at bounding box center [565, 245] width 601 height 28
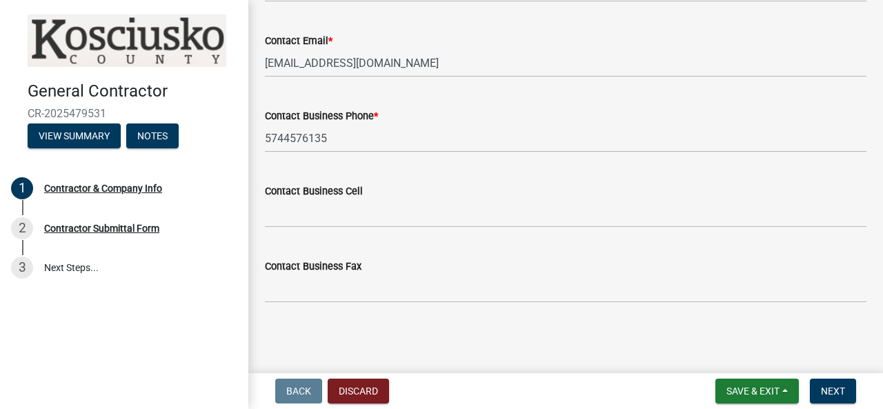
scroll to position [1450, 0]
type input "SYRACUSE"
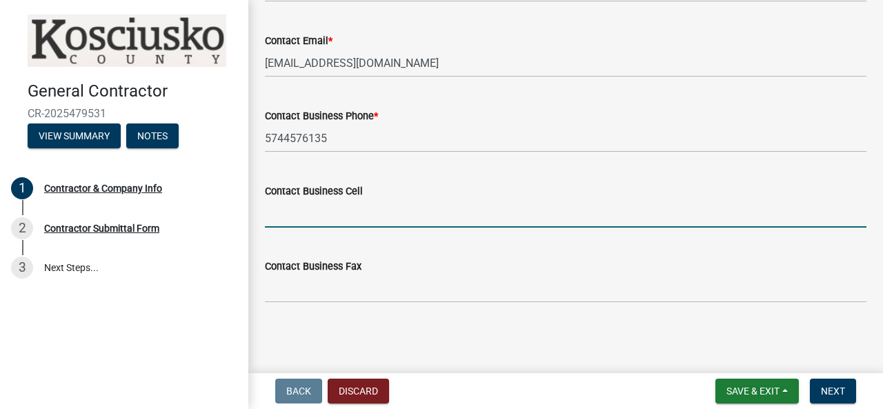
click at [319, 217] on input "Contact Business Cell" at bounding box center [565, 213] width 601 height 28
type input "7"
type input "5744576135"
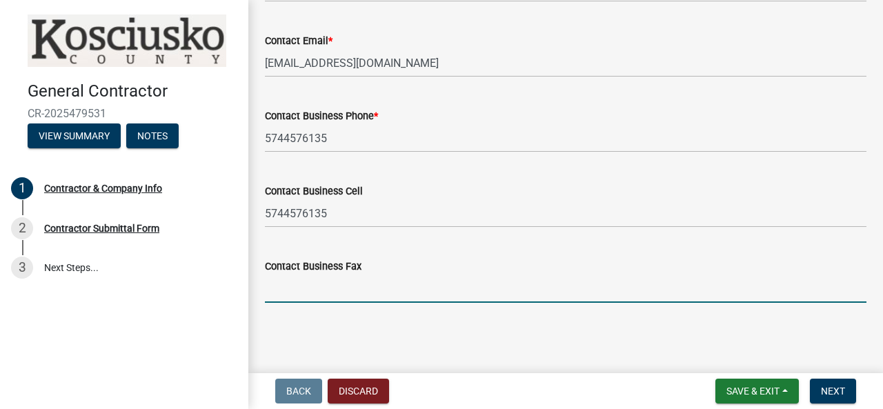
click at [299, 288] on input "Contact Business Fax" at bounding box center [565, 288] width 601 height 28
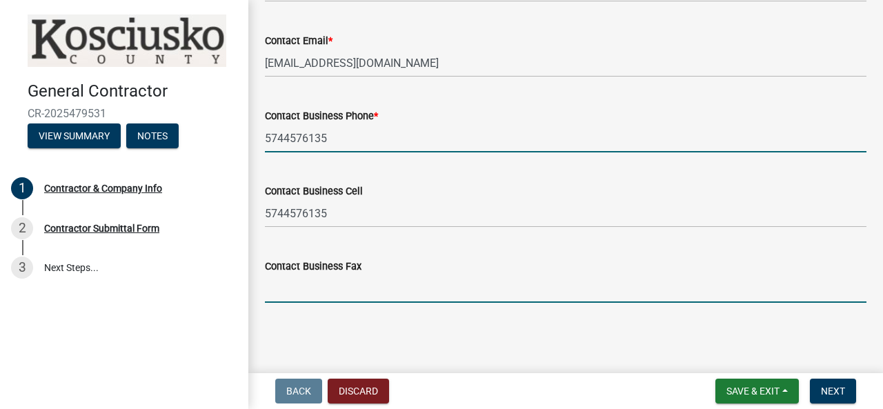
click at [282, 136] on input "5744576135" at bounding box center [565, 138] width 601 height 28
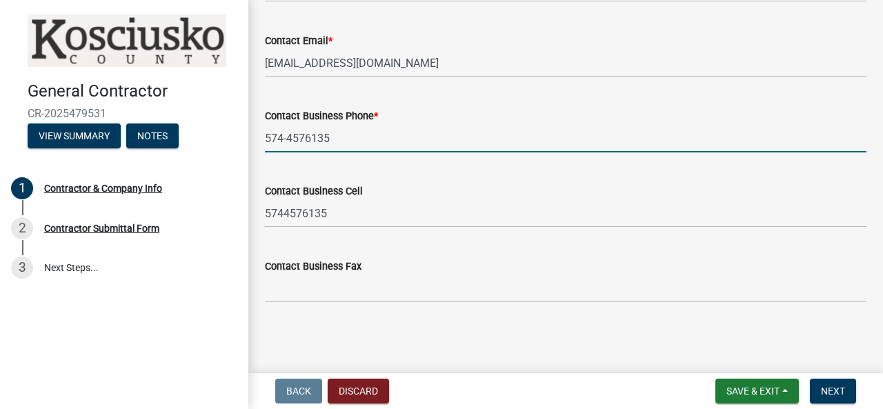
drag, startPoint x: 306, startPoint y: 139, endPoint x: 315, endPoint y: 152, distance: 16.8
click at [306, 142] on input "574-4576135" at bounding box center [565, 138] width 601 height 28
type input "574-457-6135"
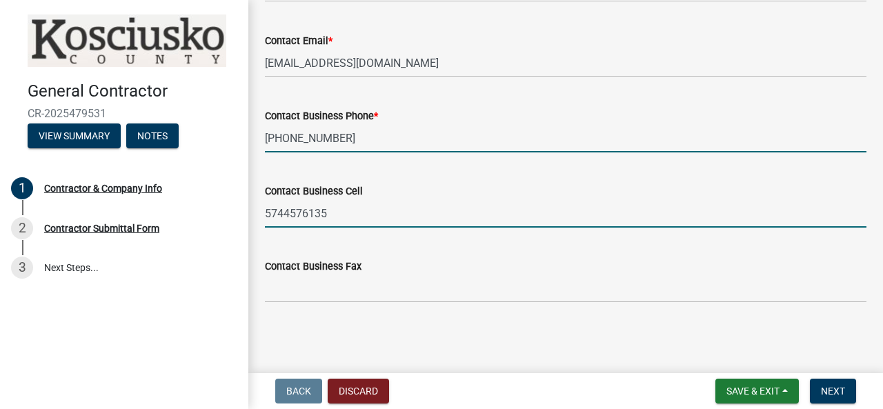
click at [283, 213] on input "5744576135" at bounding box center [565, 213] width 601 height 28
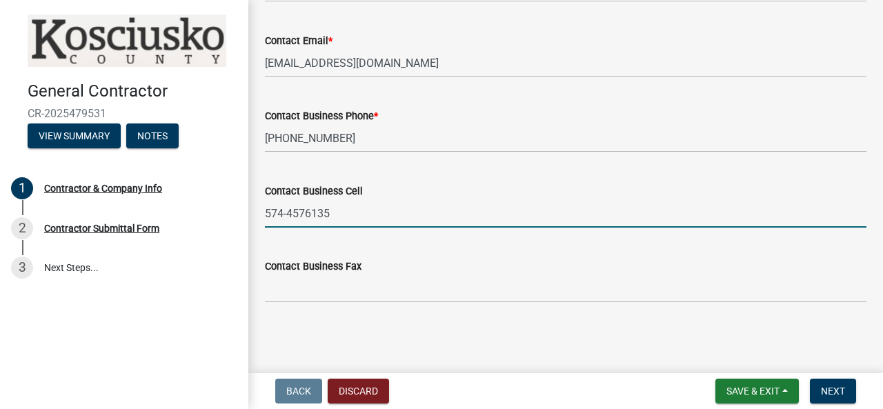
click at [305, 214] on input "574-4576135" at bounding box center [565, 213] width 601 height 28
type input "574-457-6135"
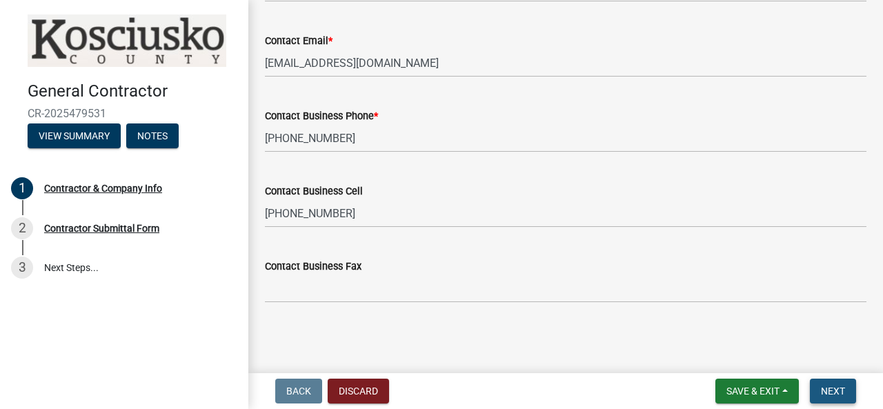
click at [830, 388] on span "Next" at bounding box center [833, 391] width 24 height 11
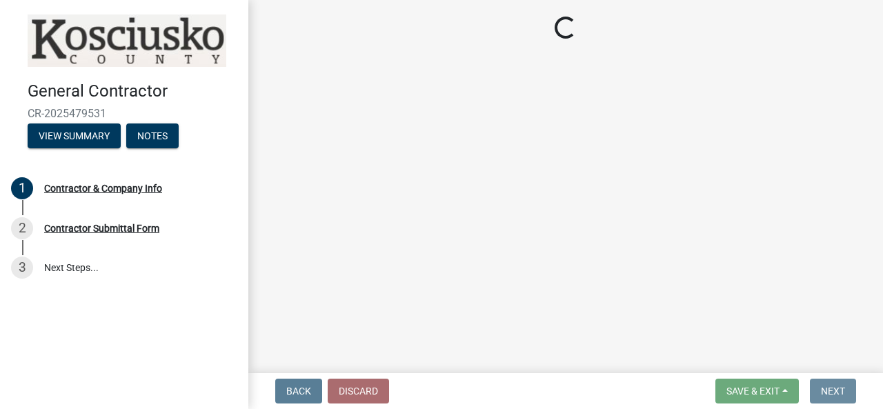
scroll to position [0, 0]
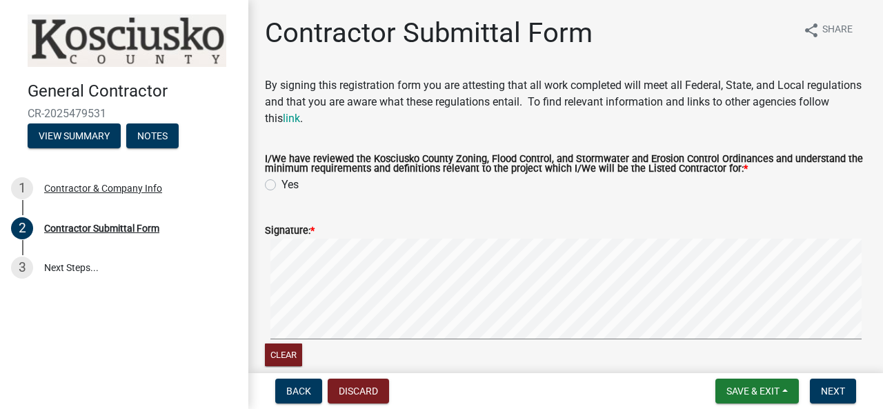
click at [281, 186] on label "Yes" at bounding box center [289, 185] width 17 height 17
click at [281, 186] on input "Yes" at bounding box center [285, 181] width 9 height 9
radio input "true"
click at [331, 235] on div "Signature: *" at bounding box center [565, 230] width 601 height 17
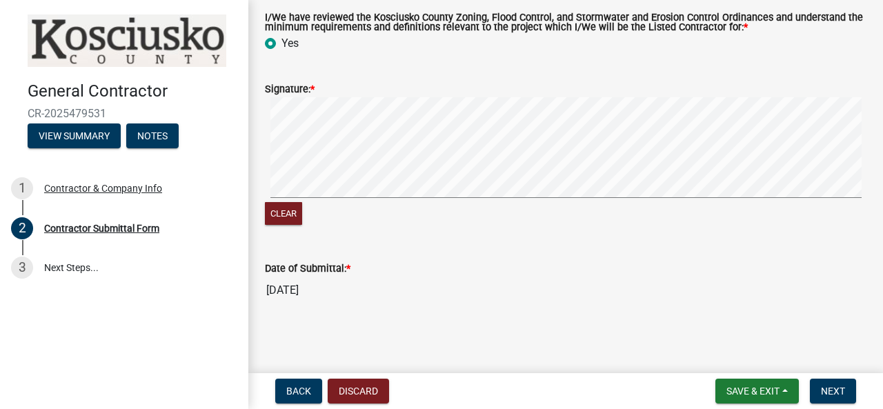
scroll to position [142, 0]
click at [292, 214] on button "Clear" at bounding box center [283, 212] width 37 height 23
click at [312, 251] on wm-data-entity-input-list "By signing this registration form you are attesting that all work completed wil…" at bounding box center [565, 124] width 601 height 379
click at [561, 198] on signature-pad at bounding box center [565, 149] width 601 height 105
click at [836, 390] on span "Next" at bounding box center [833, 391] width 24 height 11
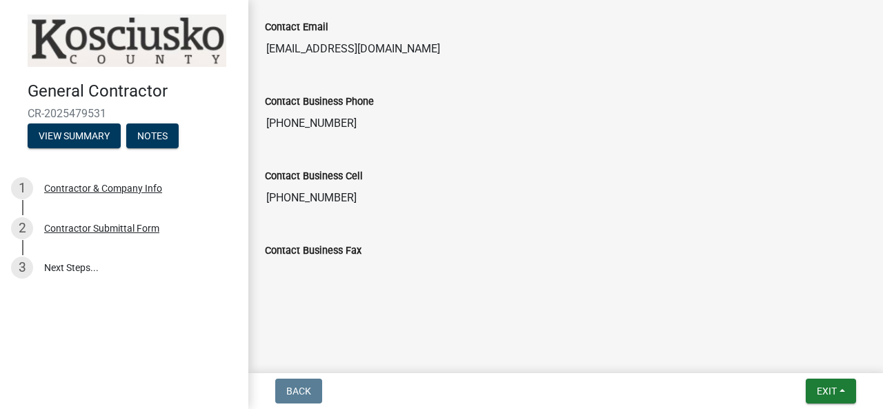
scroll to position [1500, 0]
click at [830, 391] on span "Exit" at bounding box center [827, 391] width 20 height 11
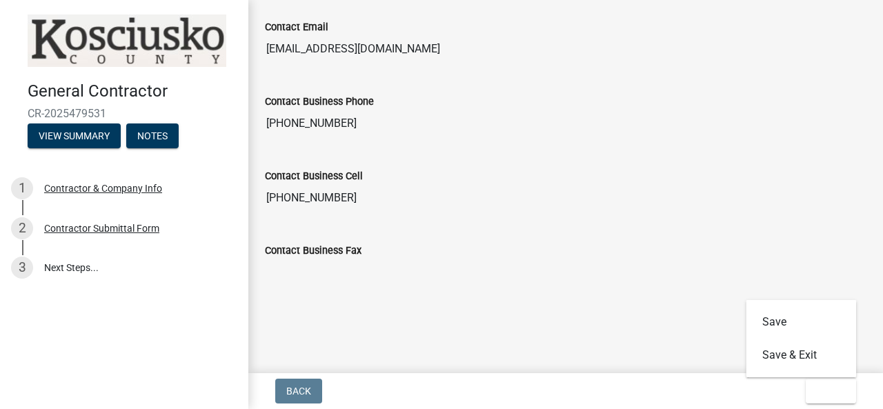
click at [564, 239] on div "Contact Business Fax" at bounding box center [565, 254] width 601 height 63
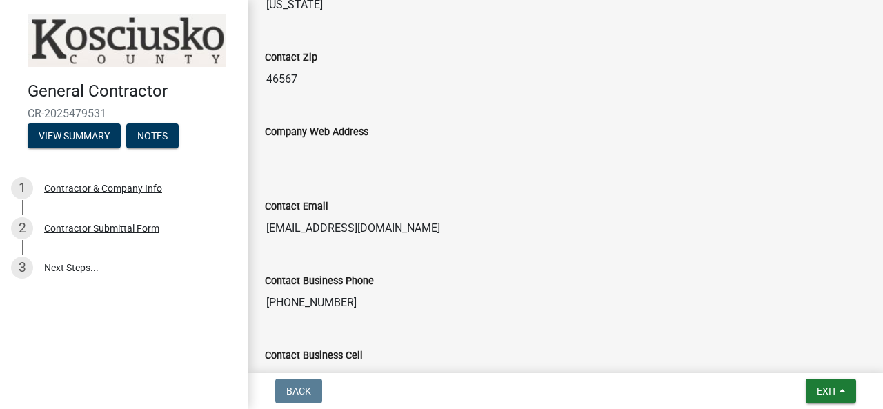
scroll to position [1310, 0]
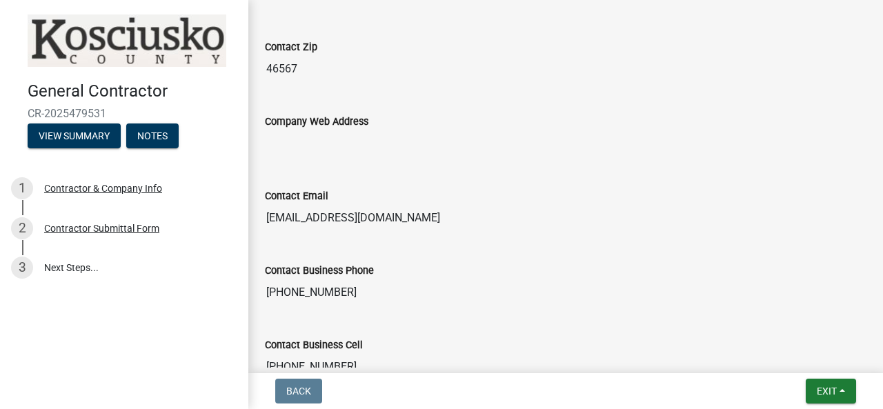
click at [292, 157] on input "Company Web Address" at bounding box center [565, 144] width 601 height 28
click at [327, 157] on input "Company Web Address" at bounding box center [565, 144] width 601 height 28
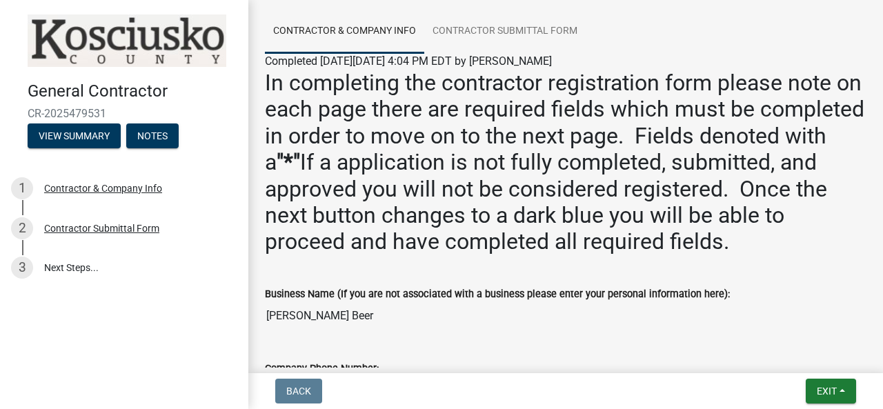
scroll to position [69, 0]
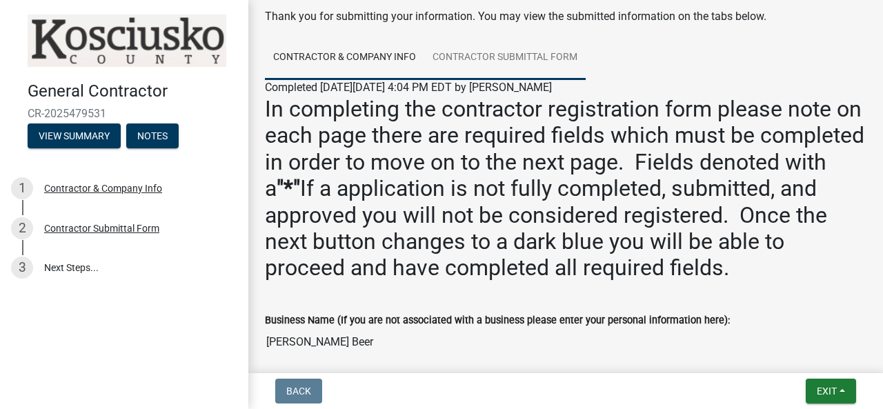
click at [490, 53] on link "Contractor Submittal Form" at bounding box center [504, 58] width 161 height 44
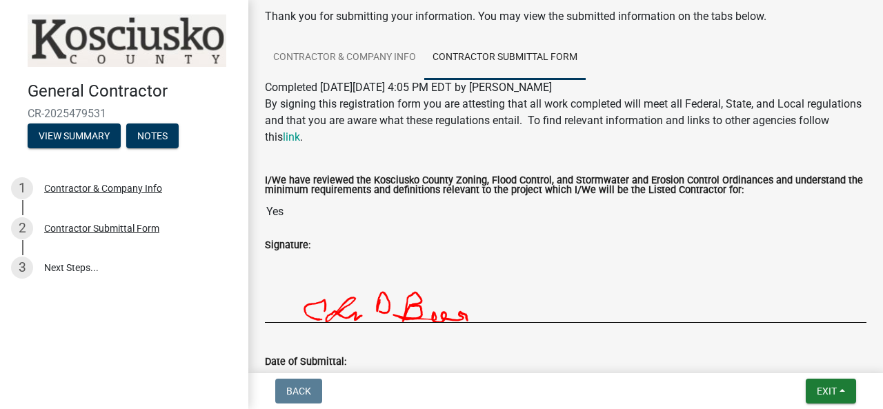
click at [761, 196] on div "I/We have reviewed the Kosciusko County Zoning, Flood Control, and Stormwater a…" at bounding box center [565, 187] width 601 height 22
click at [297, 214] on input "Yes" at bounding box center [565, 212] width 601 height 28
click at [290, 214] on input "Yes" at bounding box center [565, 212] width 601 height 28
drag, startPoint x: 297, startPoint y: 212, endPoint x: 254, endPoint y: 217, distance: 42.3
click at [254, 217] on div "I/We have reviewed the Kosciusko County Zoning, Flood Control, and Stormwater a…" at bounding box center [565, 197] width 622 height 80
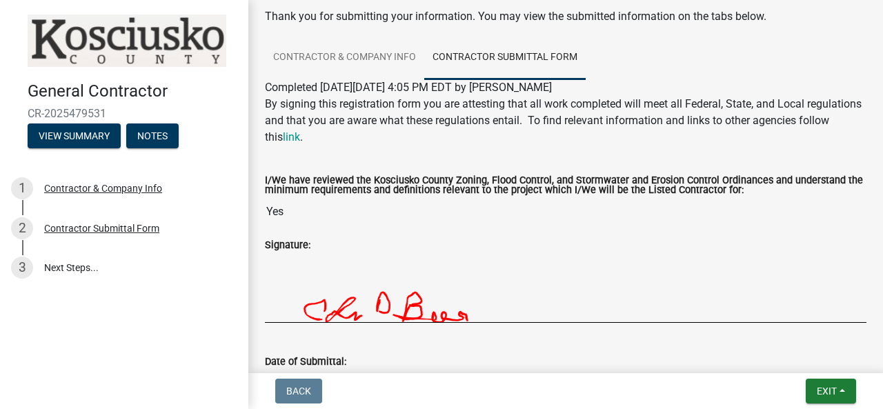
click at [498, 160] on div "I/We have reviewed the Kosciusko County Zoning, Flood Control, and Stormwater a…" at bounding box center [565, 191] width 601 height 69
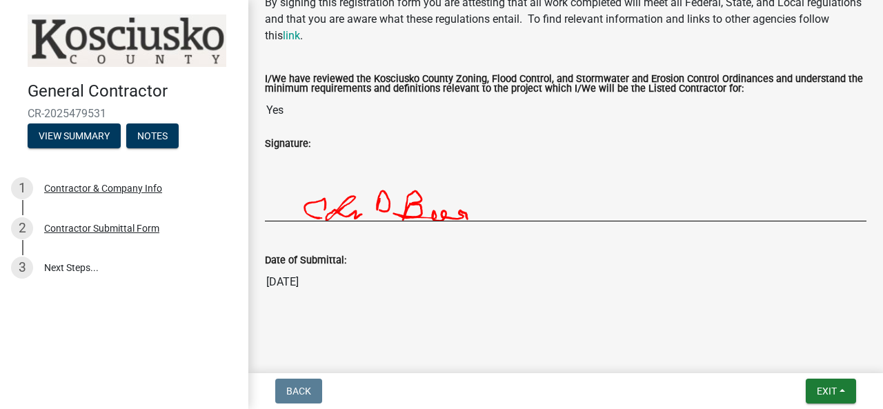
scroll to position [179, 0]
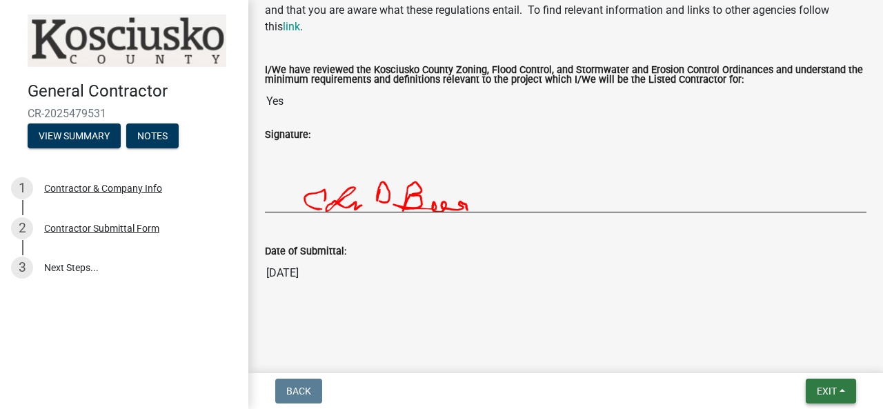
click at [833, 387] on span "Exit" at bounding box center [827, 391] width 20 height 11
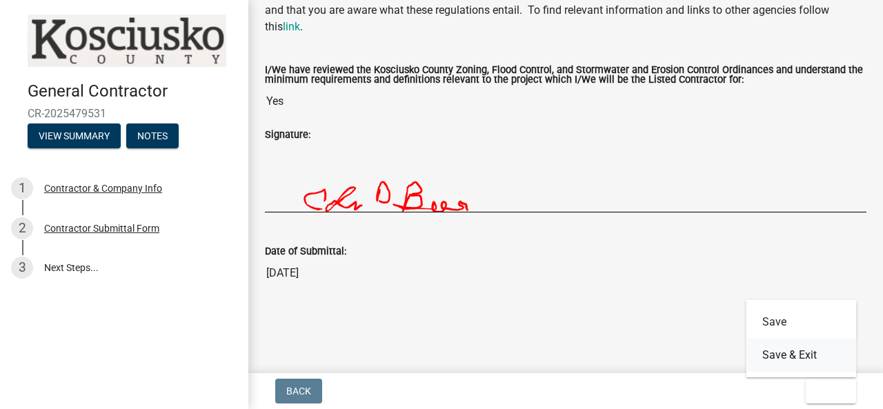
click at [795, 352] on button "Save & Exit" at bounding box center [801, 355] width 110 height 33
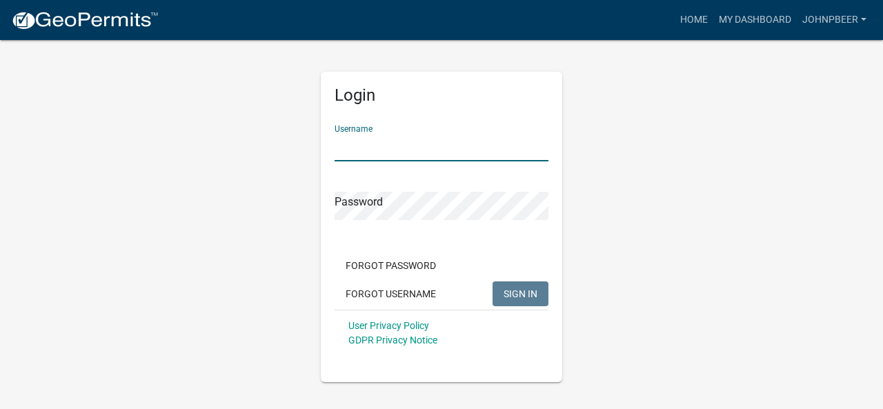
click at [368, 150] on input "Username" at bounding box center [441, 147] width 214 height 28
type input "JOHNPBEER"
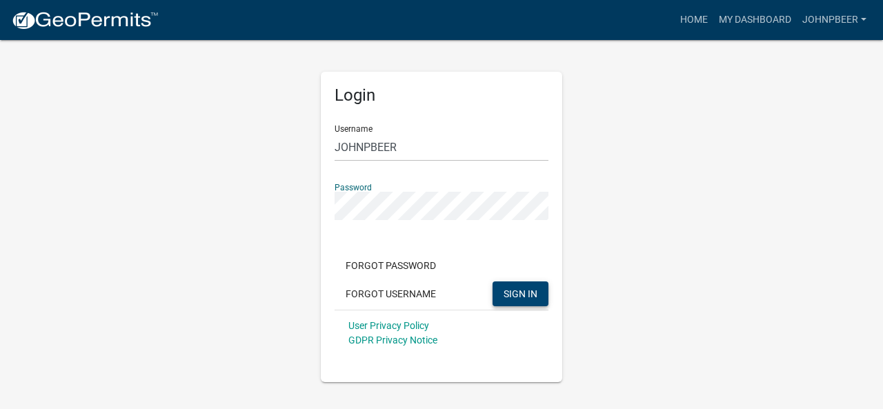
click at [526, 294] on span "SIGN IN" at bounding box center [520, 293] width 34 height 11
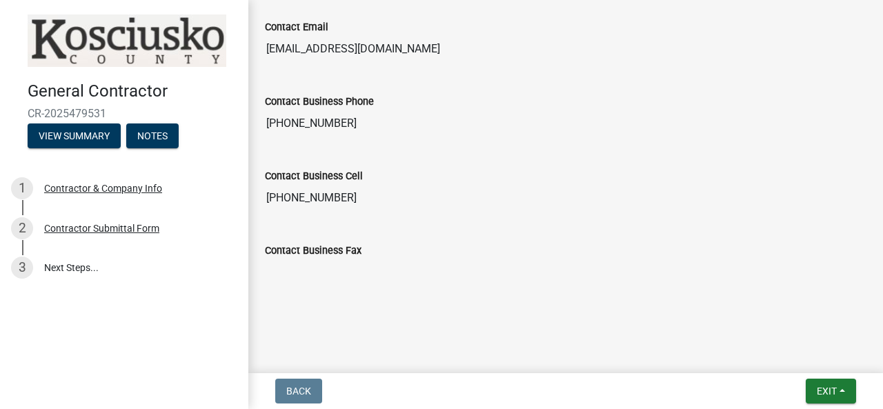
scroll to position [1500, 0]
click at [323, 268] on input "Contact Business Fax" at bounding box center [565, 273] width 601 height 28
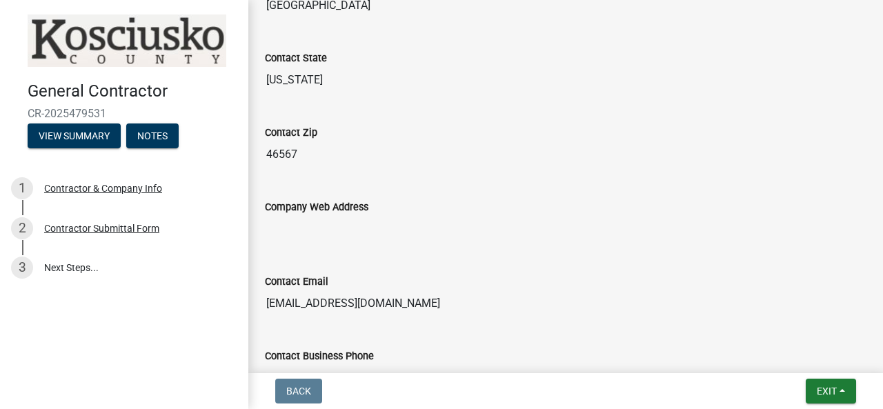
scroll to position [1224, 0]
click at [301, 243] on input "Company Web Address" at bounding box center [565, 230] width 601 height 28
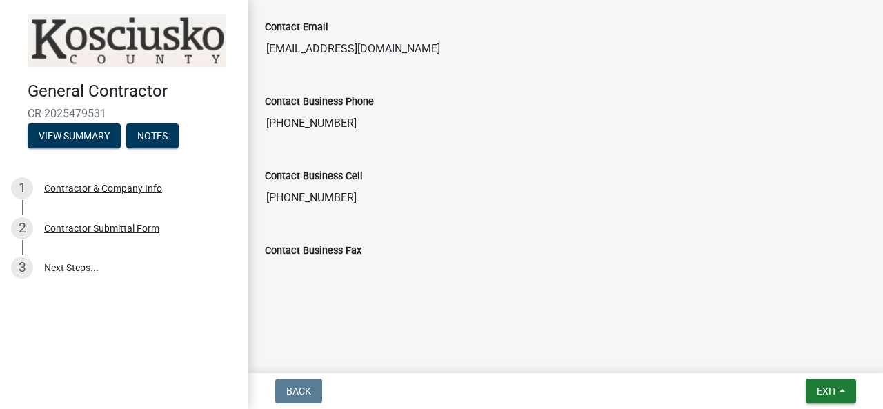
scroll to position [1500, 0]
click at [409, 213] on div "Contact Business Cell 574-457-6135" at bounding box center [565, 185] width 622 height 74
click at [58, 267] on link "3 Next Steps..." at bounding box center [124, 268] width 248 height 40
click at [58, 266] on link "3 Next Steps..." at bounding box center [124, 268] width 248 height 40
click at [69, 226] on div "Contractor Submittal Form" at bounding box center [101, 228] width 115 height 10
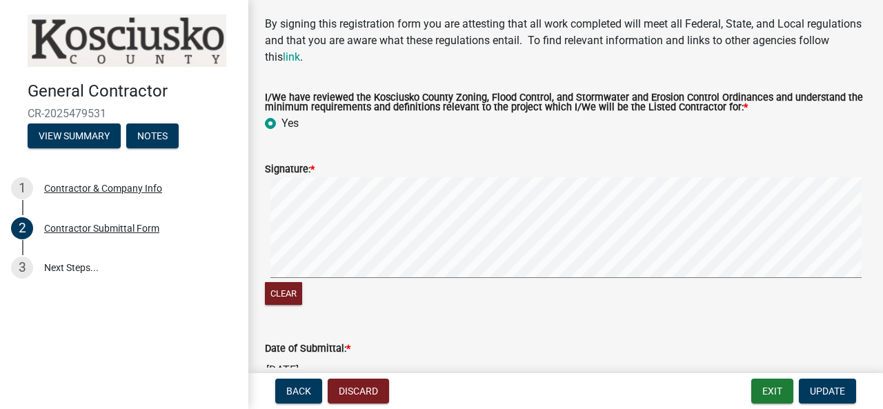
scroll to position [69, 0]
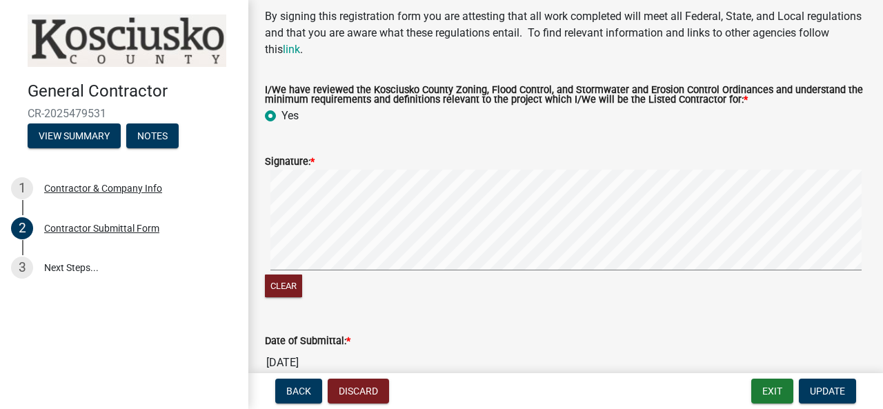
click at [297, 114] on label "Yes" at bounding box center [289, 116] width 17 height 17
click at [290, 114] on input "Yes" at bounding box center [285, 112] width 9 height 9
click at [834, 389] on span "Update" at bounding box center [827, 391] width 35 height 11
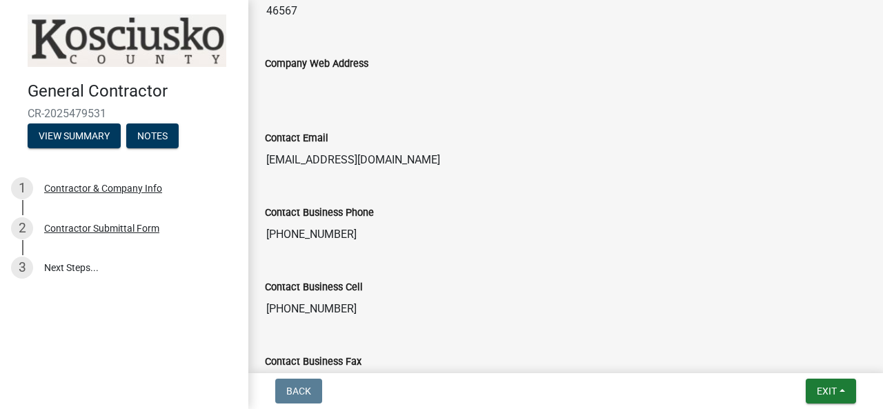
scroll to position [1500, 0]
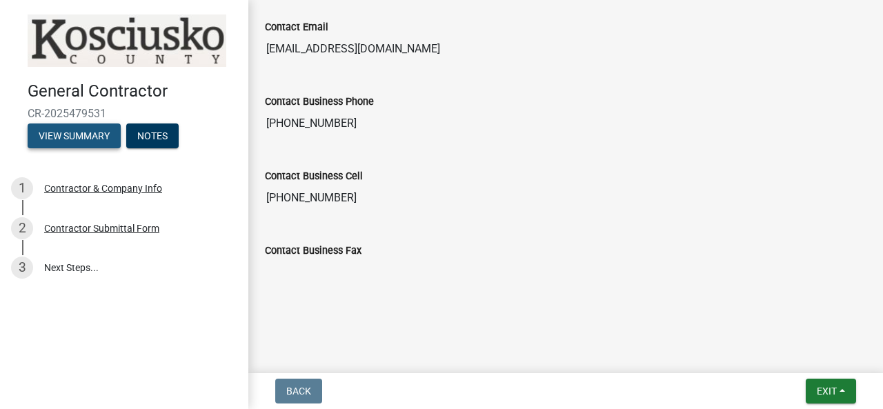
click at [76, 134] on button "View Summary" at bounding box center [74, 135] width 93 height 25
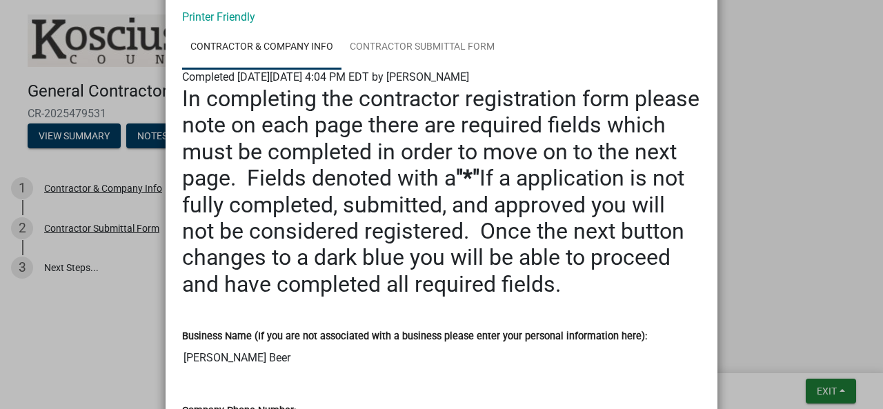
scroll to position [0, 0]
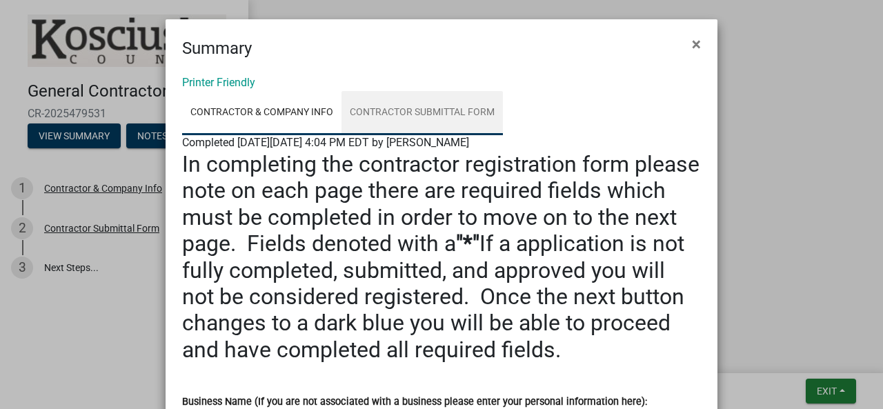
click at [385, 110] on link "Contractor Submittal Form" at bounding box center [421, 113] width 161 height 44
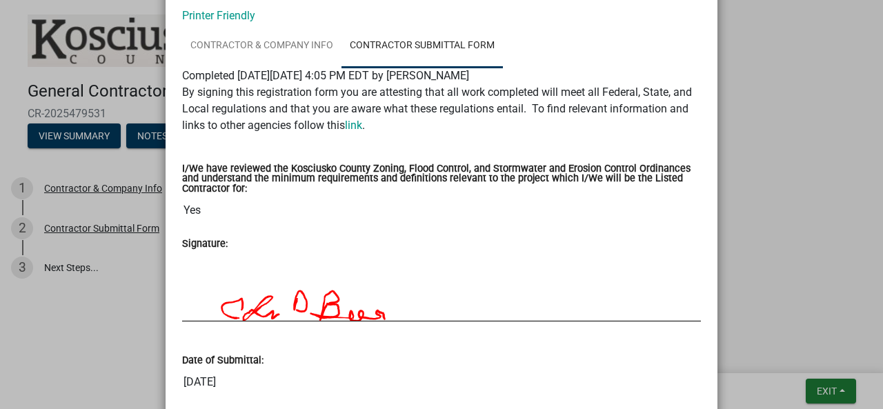
scroll to position [30, 0]
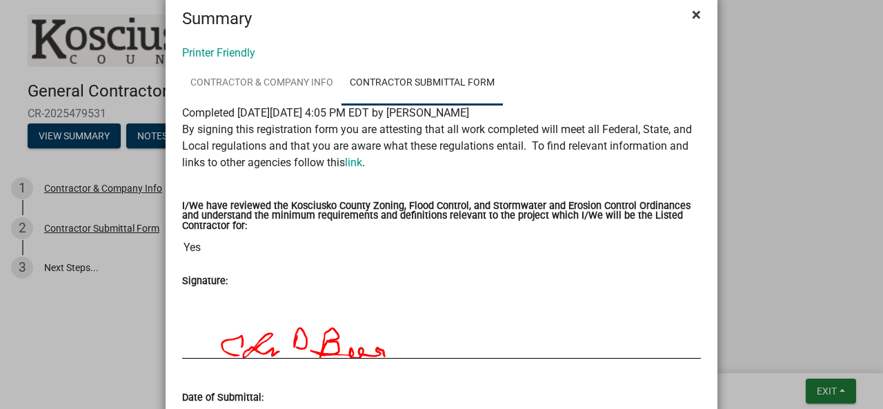
click at [692, 12] on span "×" at bounding box center [696, 14] width 9 height 19
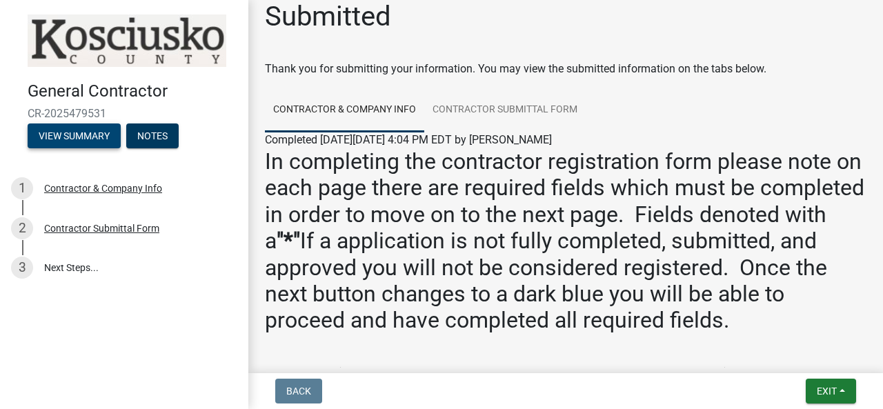
scroll to position [0, 0]
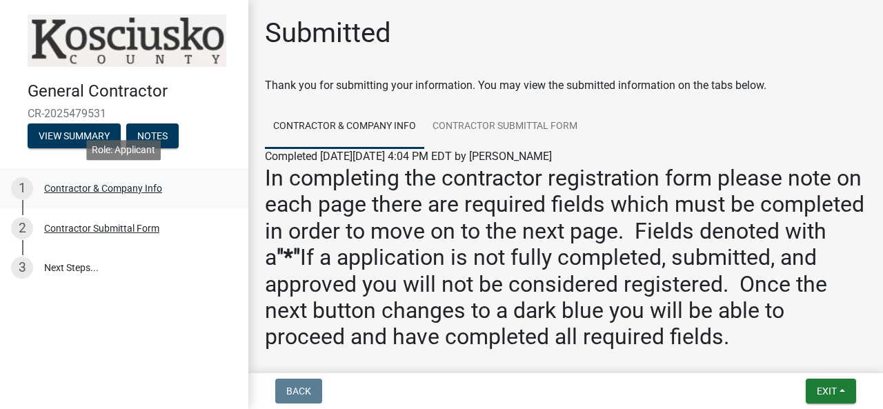
click at [105, 191] on div "Contractor & Company Info" at bounding box center [103, 188] width 118 height 10
select select "IN"
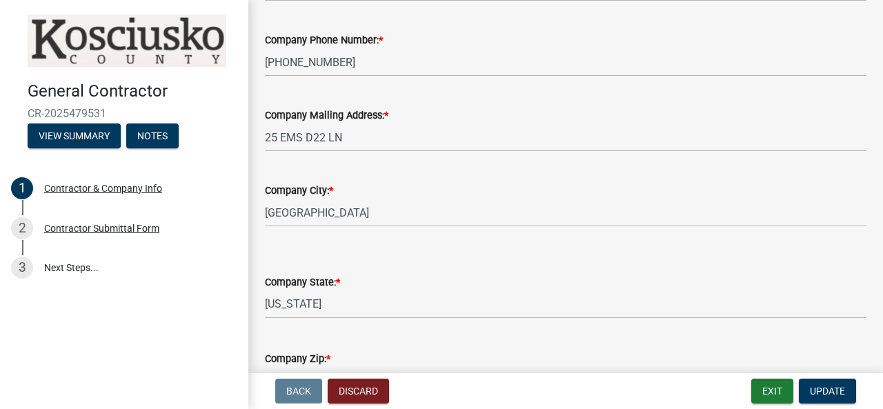
scroll to position [345, 0]
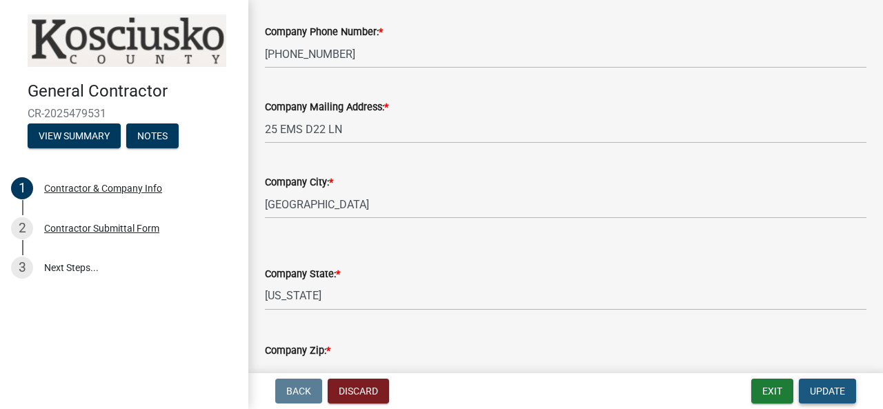
click at [823, 392] on span "Update" at bounding box center [827, 391] width 35 height 11
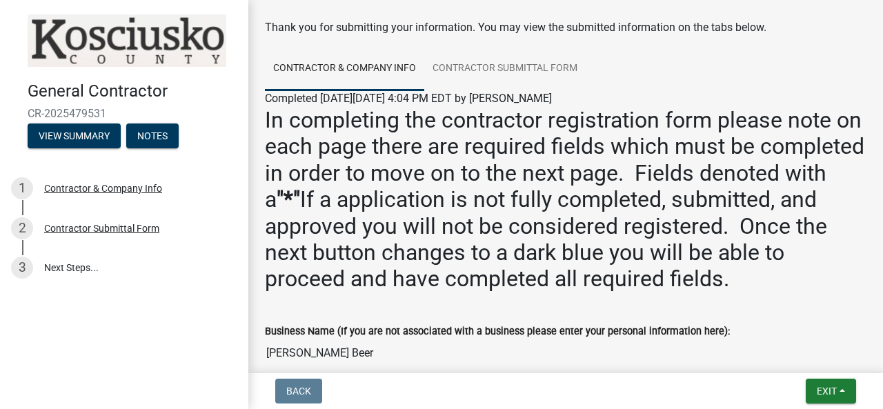
scroll to position [69, 0]
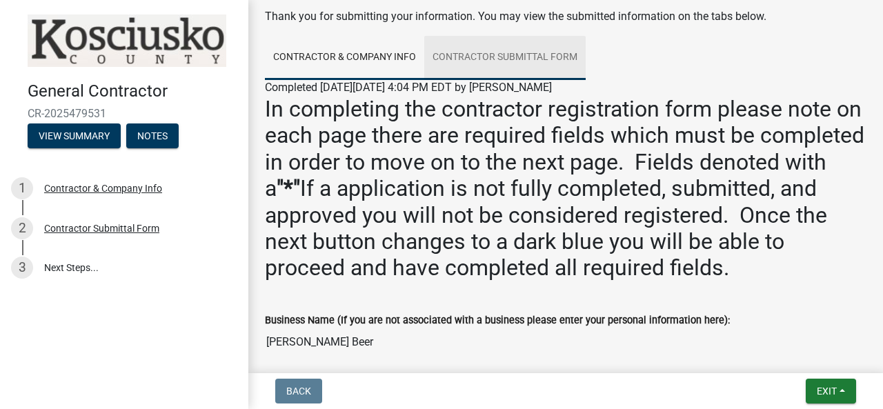
click at [490, 54] on link "Contractor Submittal Form" at bounding box center [504, 58] width 161 height 44
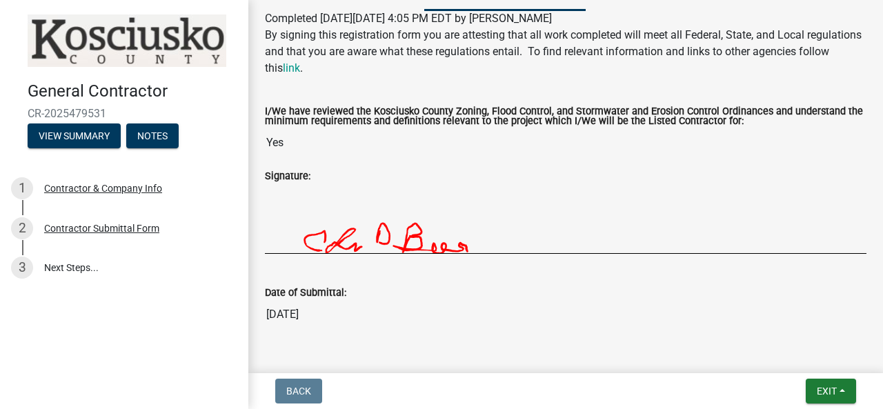
scroll to position [179, 0]
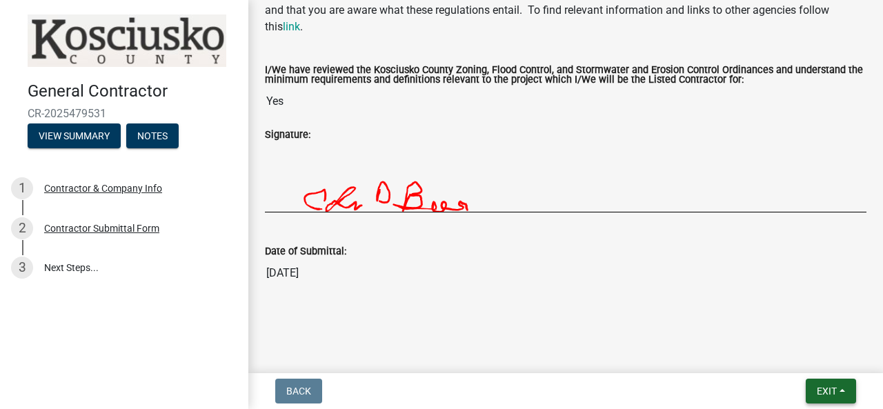
click at [832, 389] on span "Exit" at bounding box center [827, 391] width 20 height 11
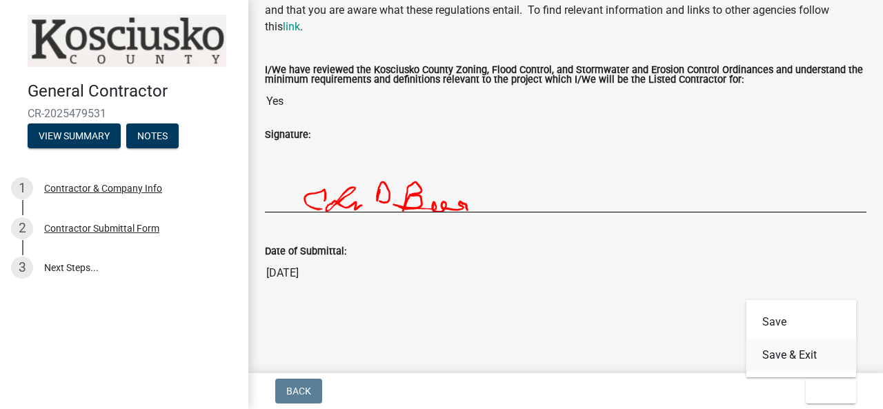
click at [796, 353] on button "Save & Exit" at bounding box center [801, 355] width 110 height 33
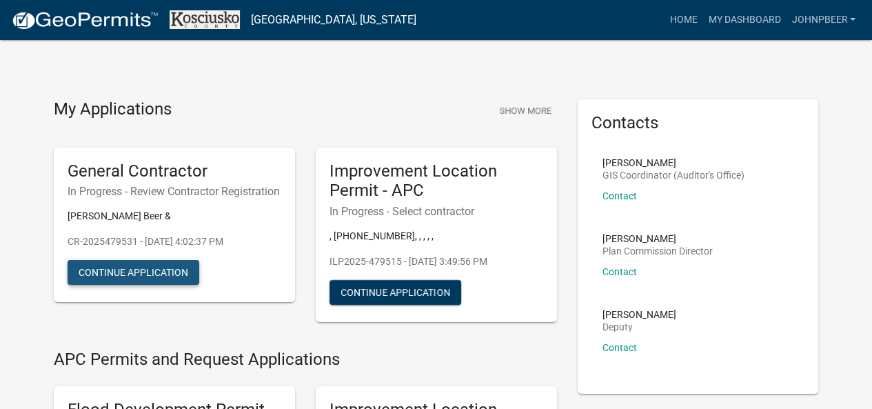
click at [122, 285] on button "Continue Application" at bounding box center [134, 272] width 132 height 25
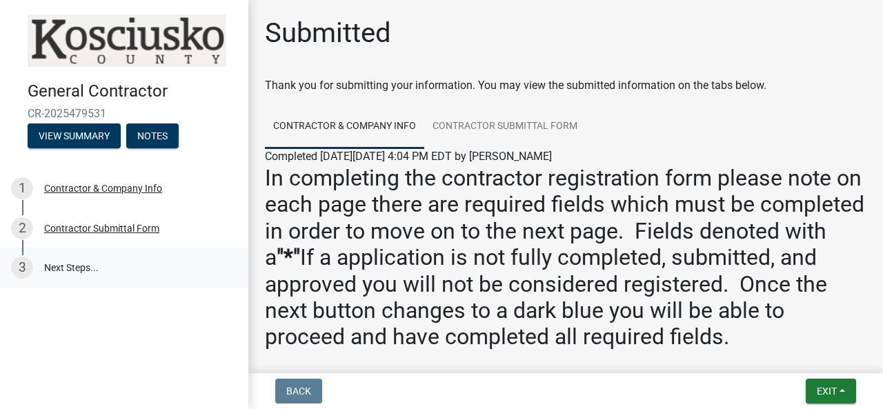
click at [58, 268] on link "3 Next Steps..." at bounding box center [124, 268] width 248 height 40
click at [80, 229] on div "Contractor Submittal Form" at bounding box center [101, 228] width 115 height 10
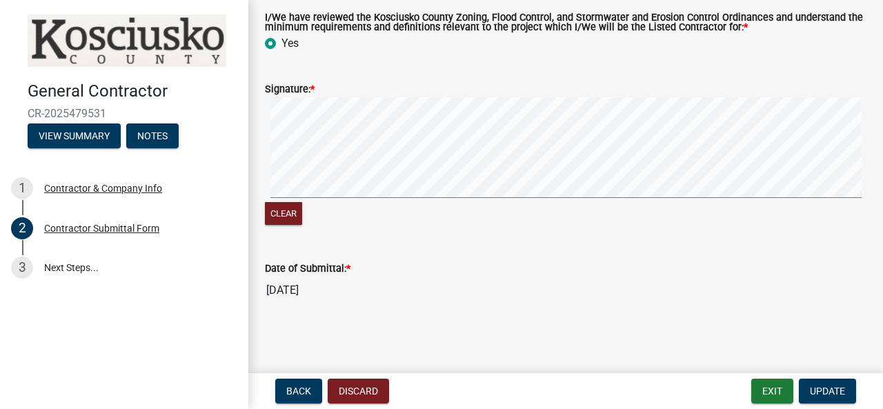
scroll to position [142, 0]
click at [66, 264] on link "3 Next Steps..." at bounding box center [124, 268] width 248 height 40
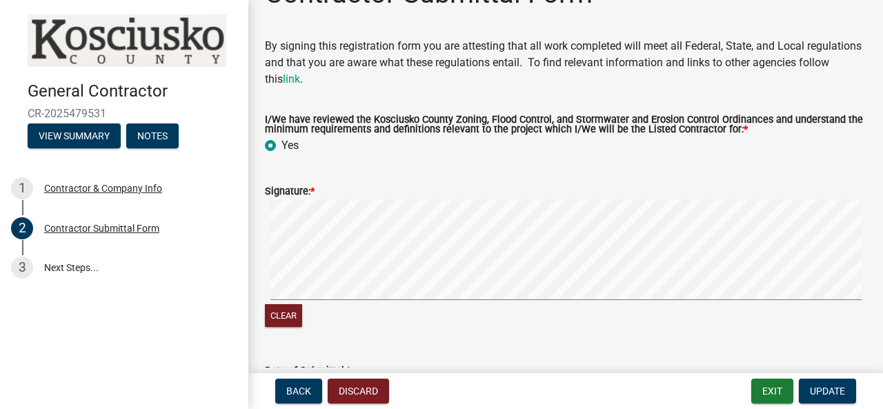
scroll to position [0, 0]
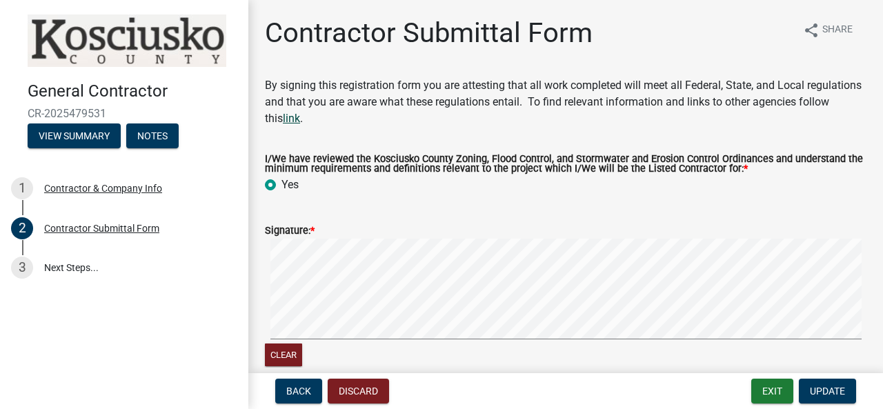
click at [300, 119] on link "link" at bounding box center [291, 118] width 17 height 13
click at [69, 267] on link "3 Next Steps..." at bounding box center [124, 268] width 248 height 40
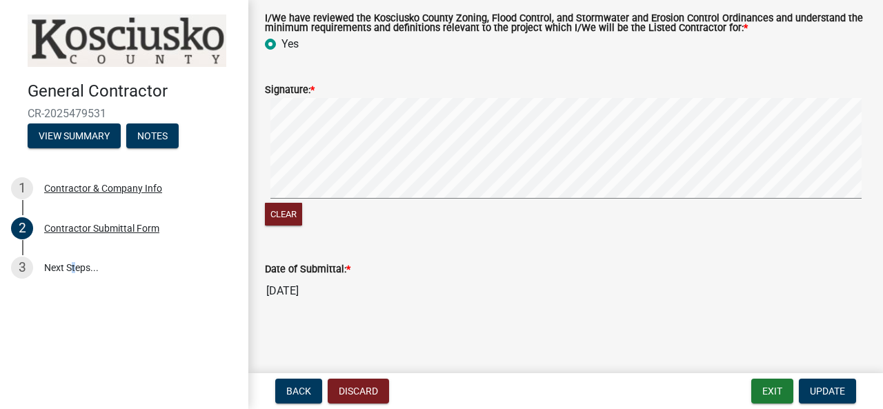
scroll to position [142, 0]
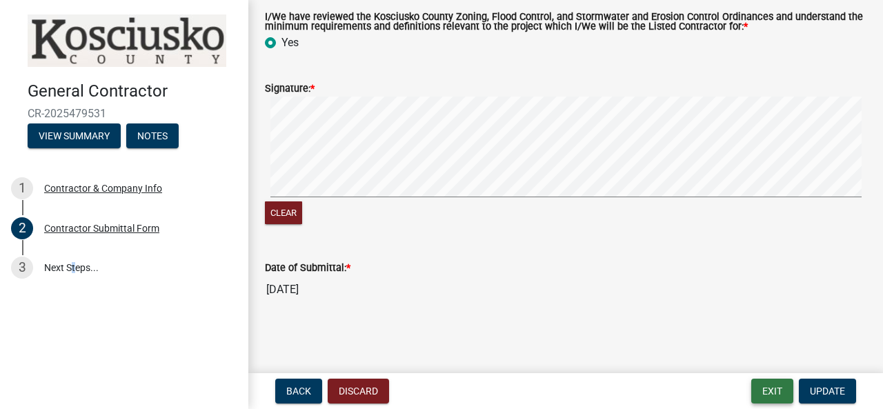
click at [766, 391] on button "Exit" at bounding box center [772, 391] width 42 height 25
